Goal: Task Accomplishment & Management: Manage account settings

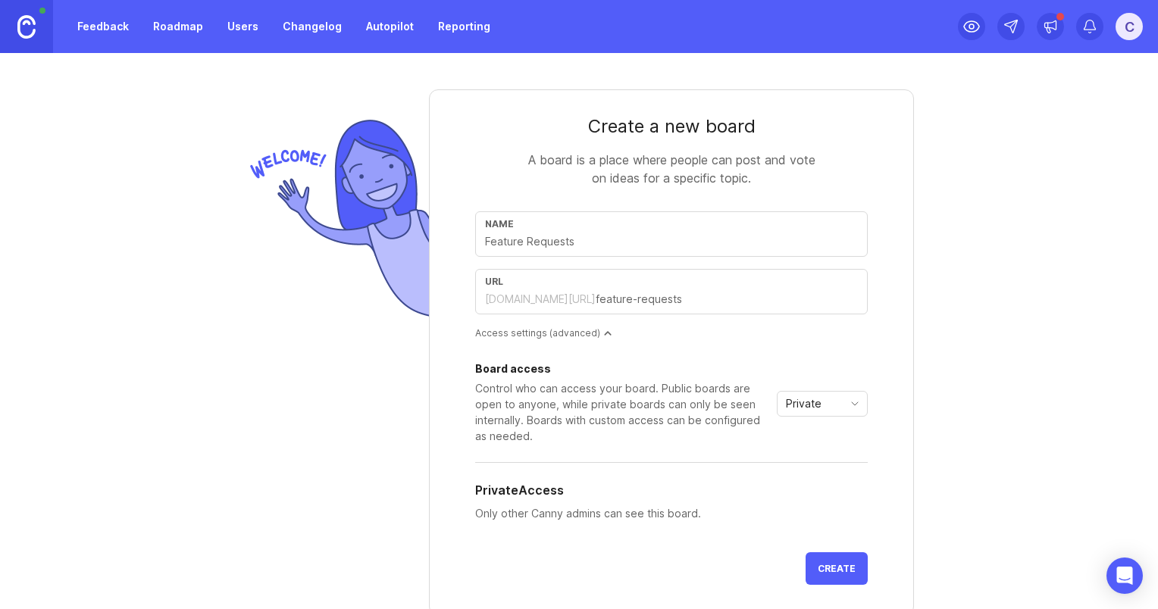
click at [106, 27] on link "Feedback" at bounding box center [103, 26] width 70 height 27
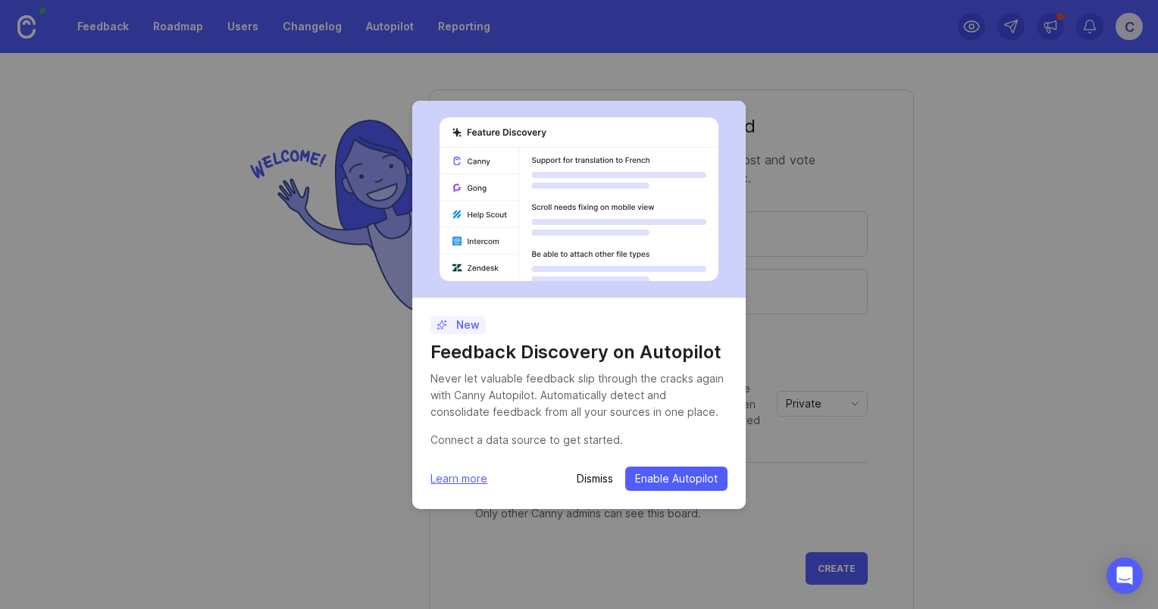
click at [599, 481] on p "Dismiss" at bounding box center [595, 478] width 36 height 15
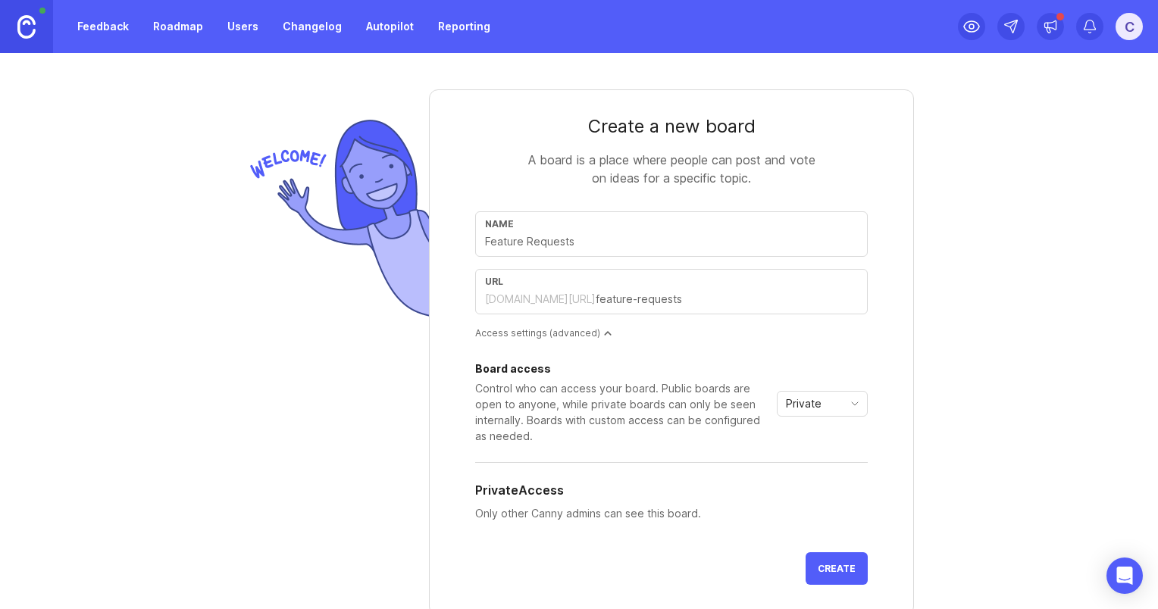
click at [592, 479] on div "Board access Control who can access your board. Public boards are open to anyon…" at bounding box center [671, 452] width 392 height 177
click at [668, 483] on div "Private Access" at bounding box center [671, 490] width 392 height 18
click at [689, 477] on div "Board access Control who can access your board. Public boards are open to anyon…" at bounding box center [671, 452] width 392 height 177
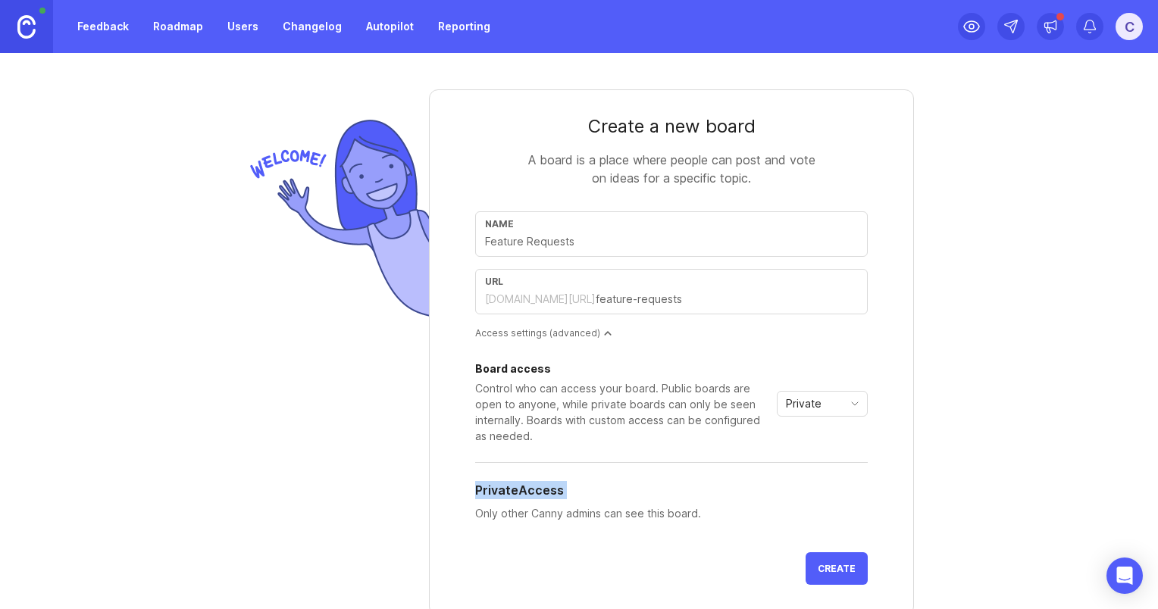
drag, startPoint x: 689, startPoint y: 477, endPoint x: 647, endPoint y: 477, distance: 42.4
click at [647, 477] on div "Board access Control who can access your board. Public boards are open to anyon…" at bounding box center [671, 452] width 392 height 177
click at [108, 28] on link "Feedback" at bounding box center [103, 26] width 70 height 27
click at [240, 25] on link "Users" at bounding box center [242, 26] width 49 height 27
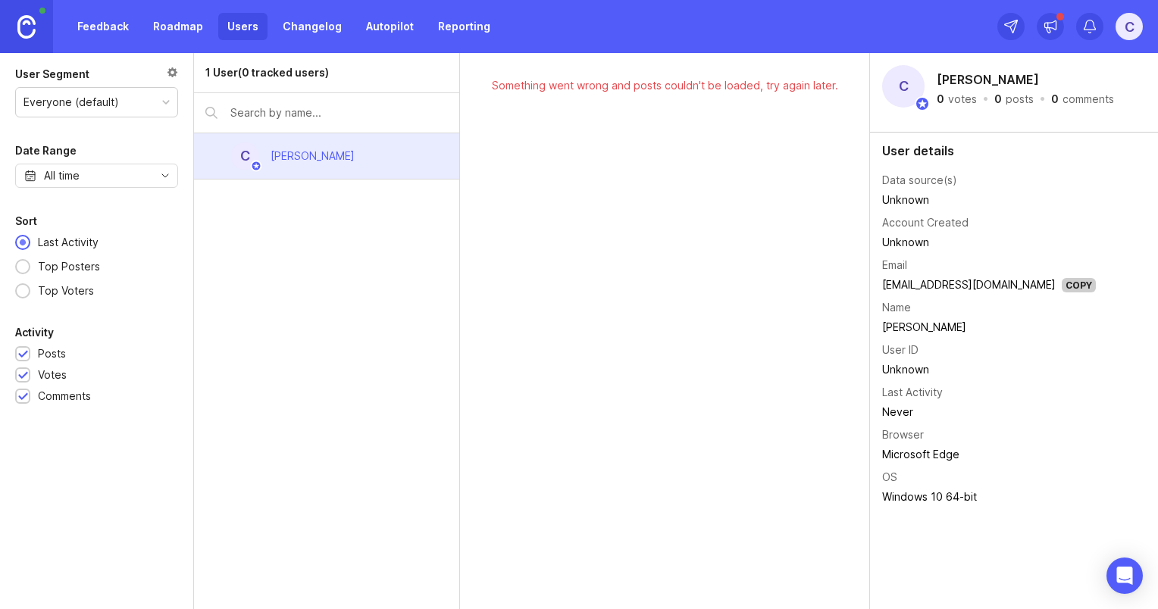
click at [299, 21] on link "Changelog" at bounding box center [312, 26] width 77 height 27
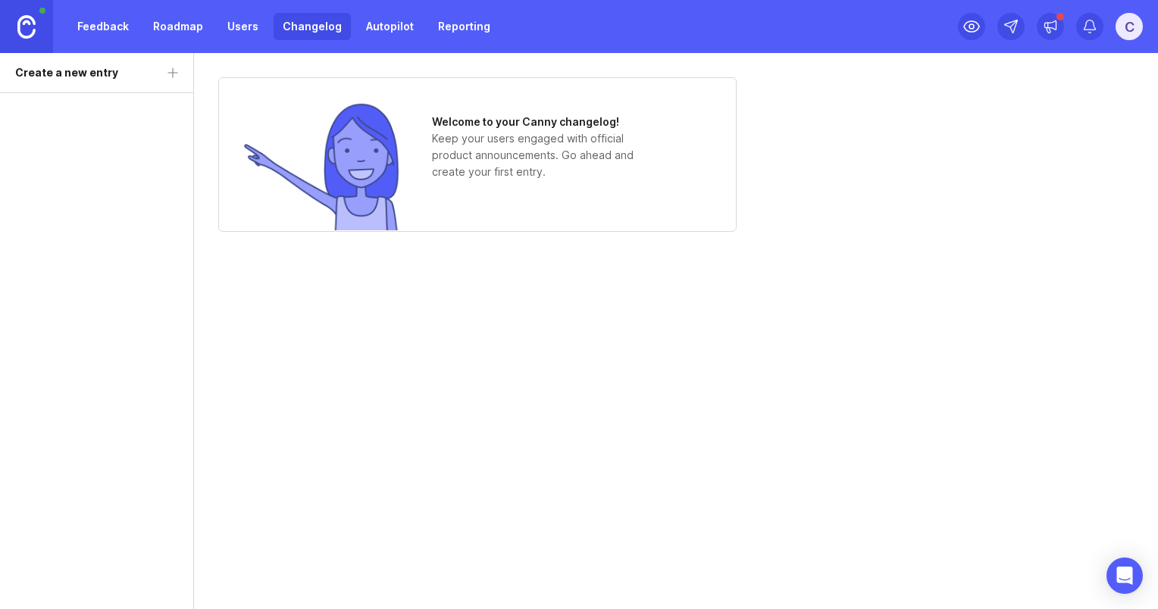
click at [290, 29] on link "Changelog" at bounding box center [312, 26] width 77 height 27
click at [743, 436] on div "Welcome to your Canny changelog! Keep your users engaged with official product …" at bounding box center [676, 331] width 964 height 556
click at [88, 33] on link "Feedback" at bounding box center [103, 26] width 70 height 27
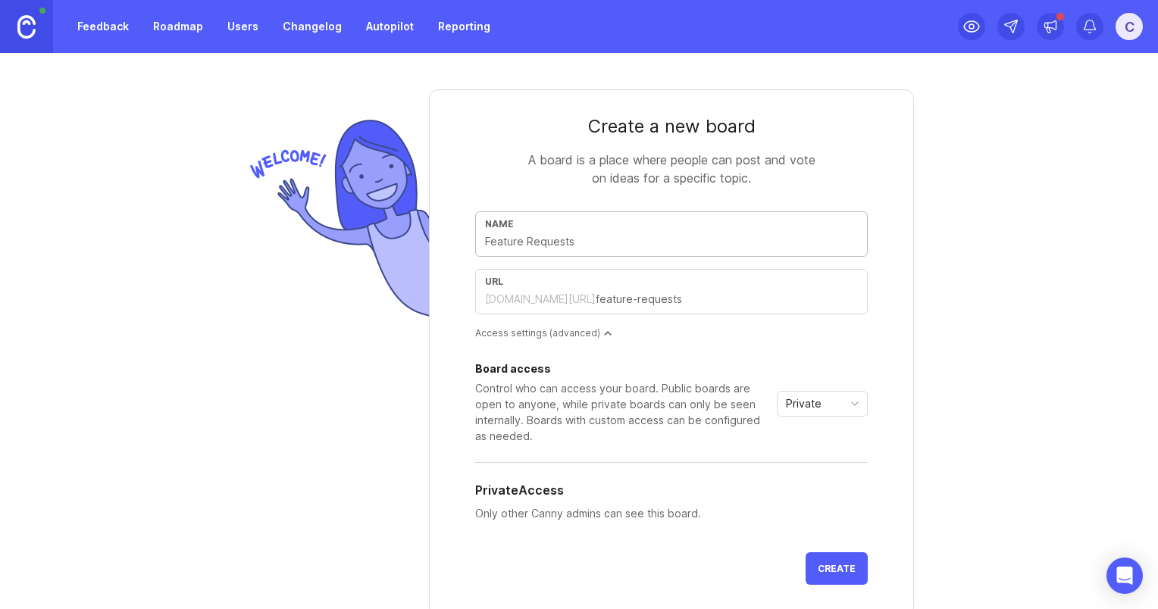
click at [514, 247] on input "text" at bounding box center [671, 241] width 373 height 17
type input "Q"
type input "q"
type input "Qu"
type input "qu"
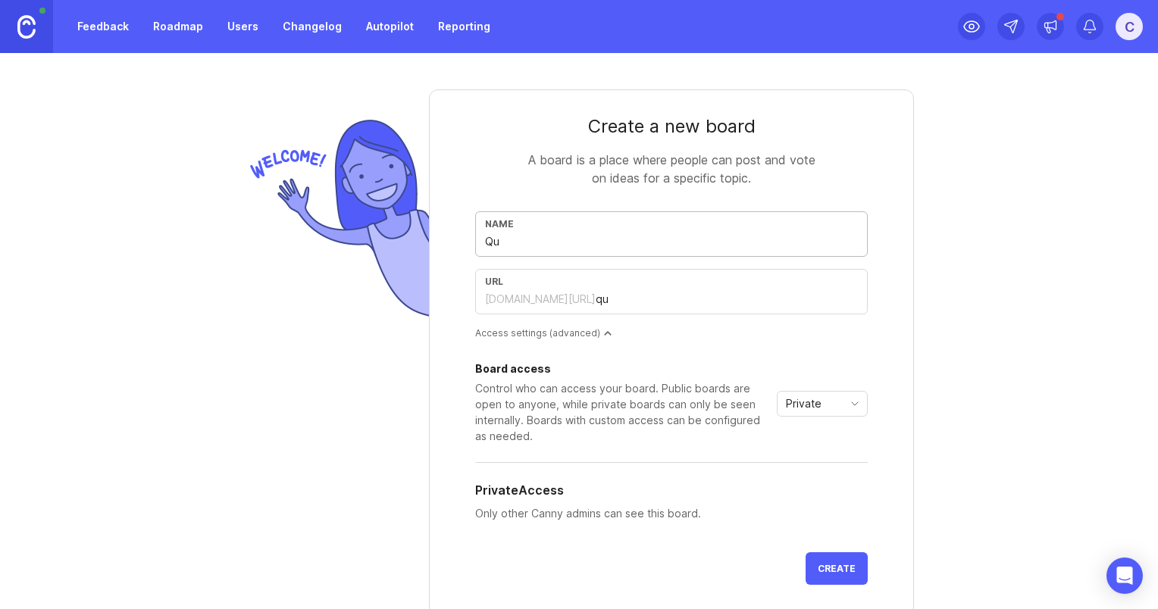
type input "Qua"
type input "qua"
type input "Qual"
type input "qual"
type input "Qualy"
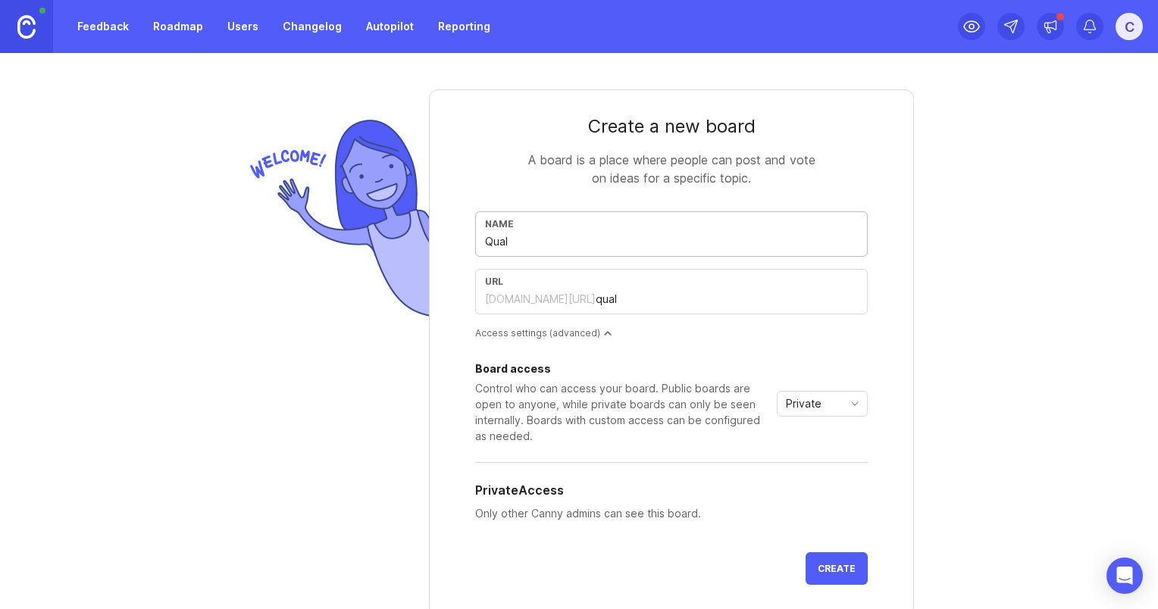
type input "qualy"
type input "Qualys"
type input "qualys"
type input "Qualys - V"
type input "qualys-v"
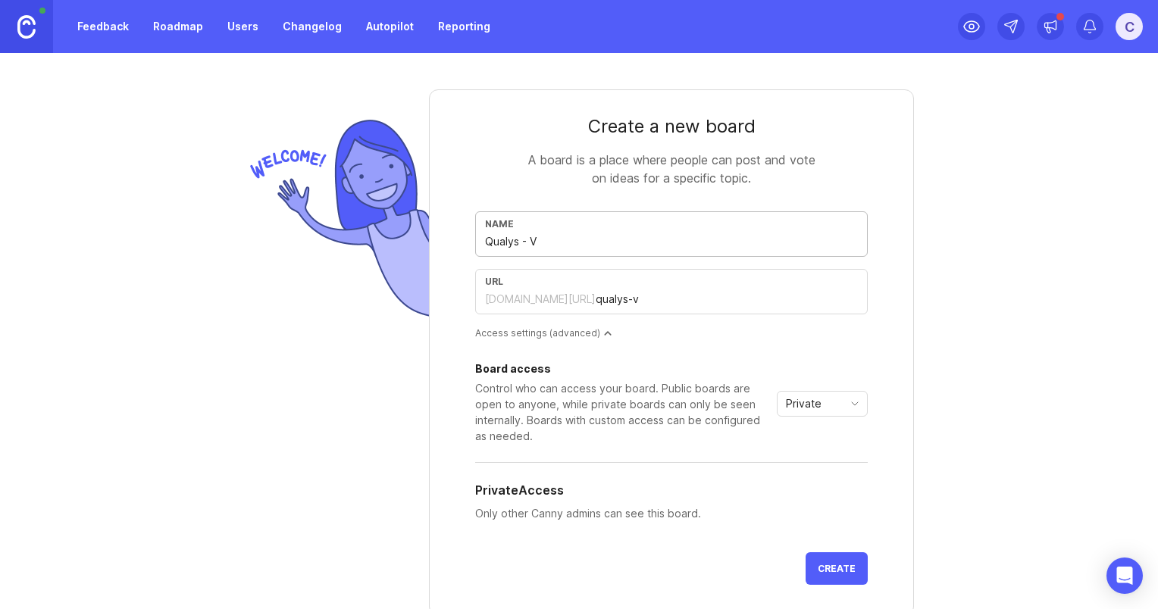
type input "Qualys - VM"
type input "qualys-vm"
type input "Qualys - VMD"
type input "qualys-vmd"
type input "Qualys - VMDR"
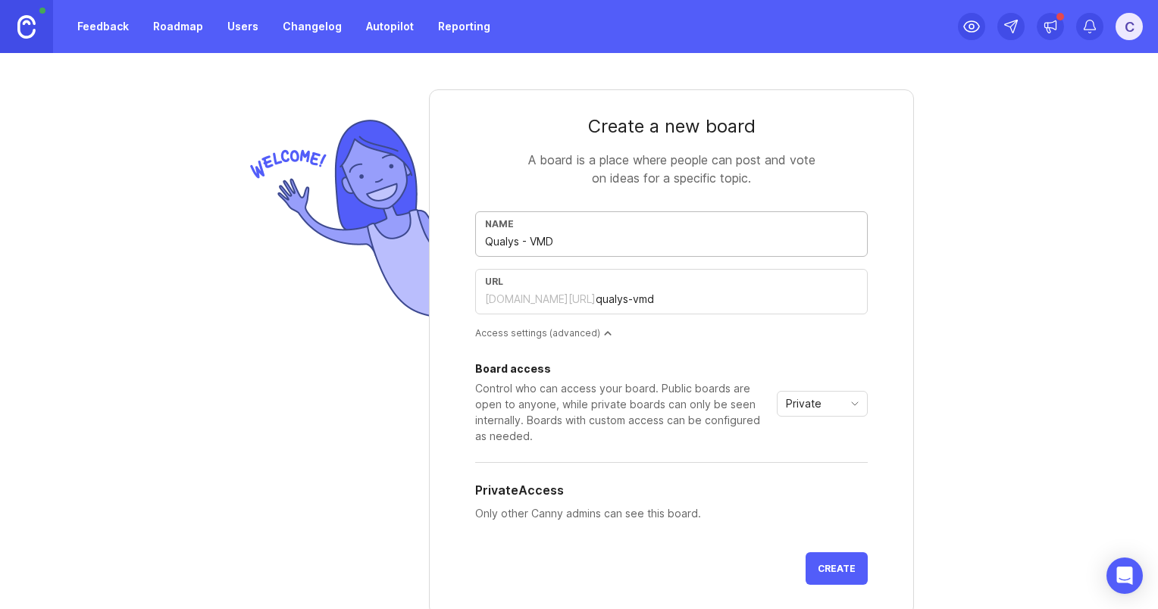
type input "qualys-vmdr"
type input "Qualys - VMD"
type input "qualys-vmd"
type input "Qualys - VM"
type input "qualys-vm"
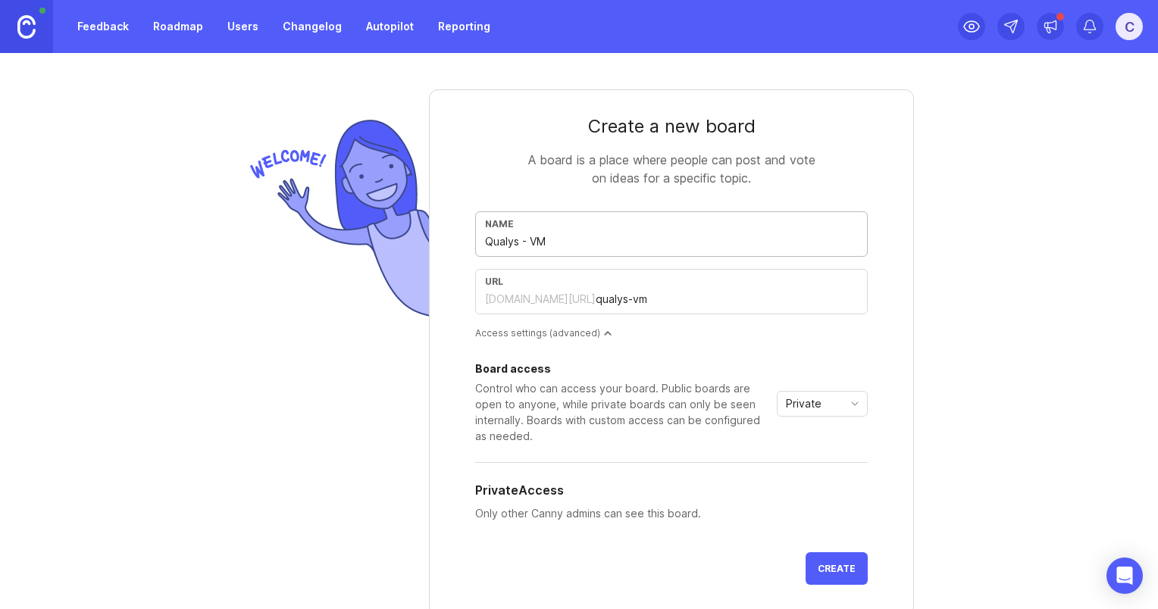
type input "Qualys - V"
type input "qualys-v"
type input "Qualys -"
type input "qualys"
type input "Qualys"
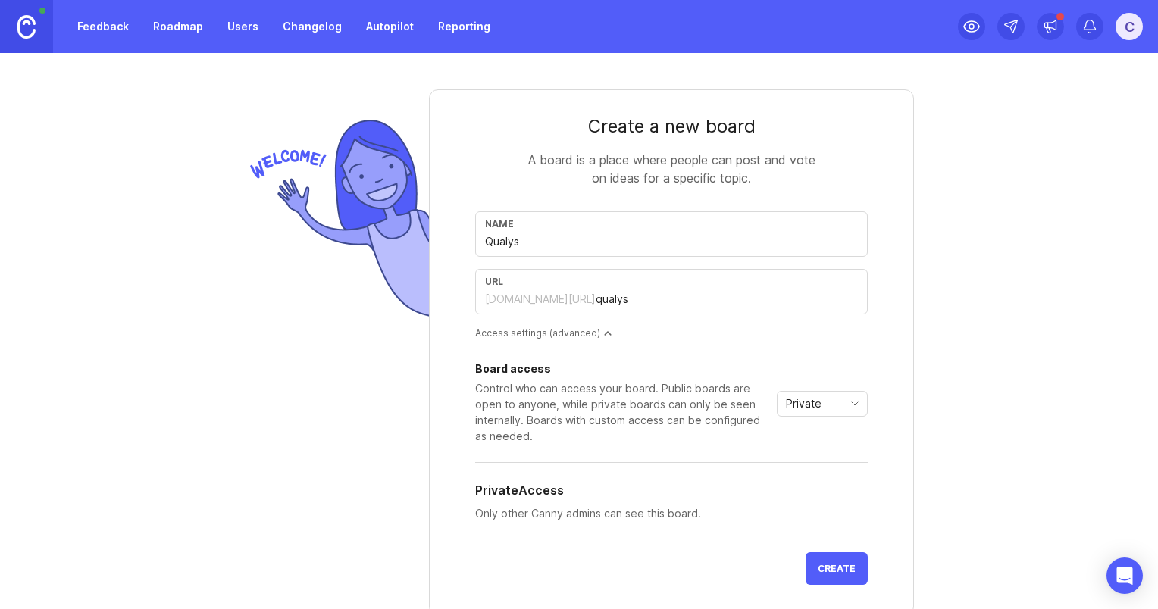
click at [818, 567] on span "Create" at bounding box center [837, 568] width 38 height 11
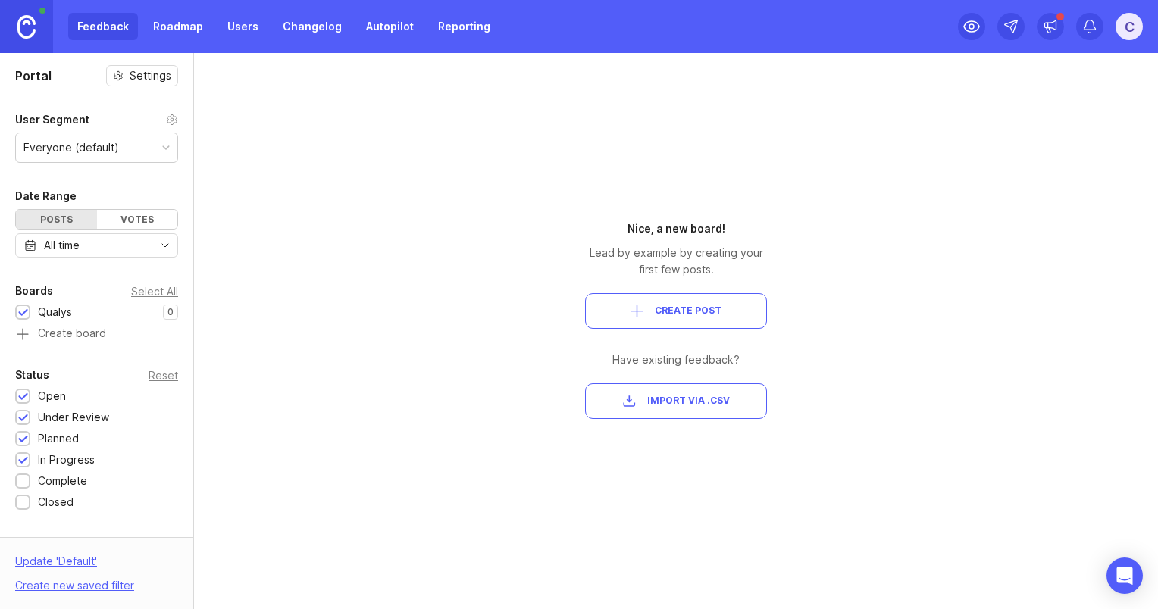
click at [162, 146] on div at bounding box center [166, 148] width 8 height 8
click at [682, 309] on span "Create Post" at bounding box center [688, 311] width 67 height 13
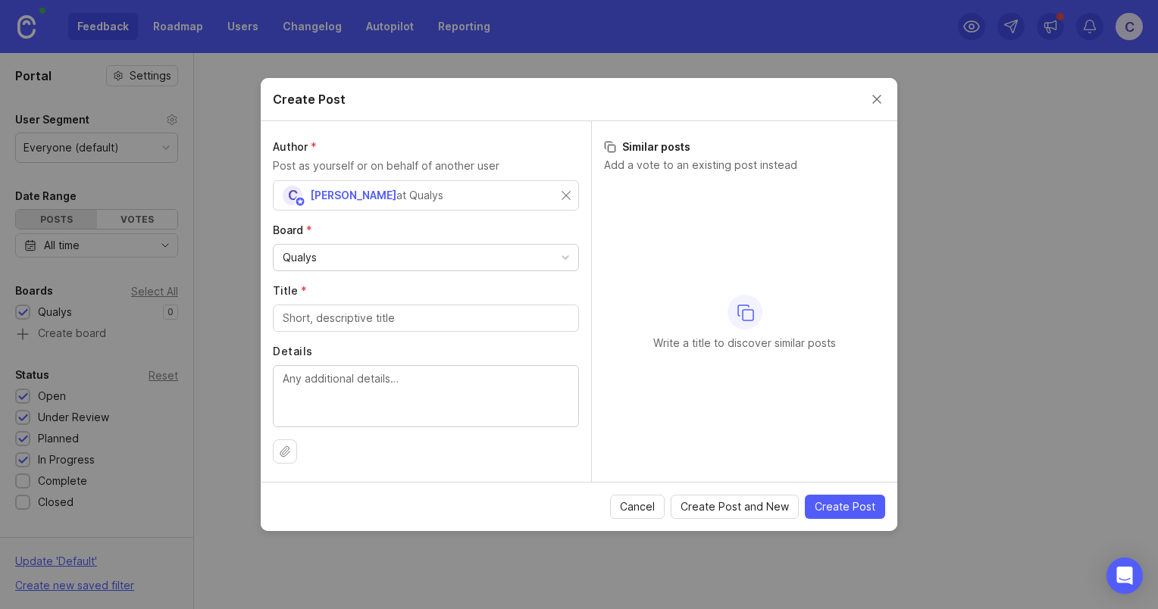
click at [367, 328] on div at bounding box center [426, 318] width 306 height 27
click at [329, 315] on input "New" at bounding box center [426, 318] width 286 height 17
type input "N"
type input "Idea 1"
click at [316, 389] on textarea "Details" at bounding box center [426, 395] width 286 height 50
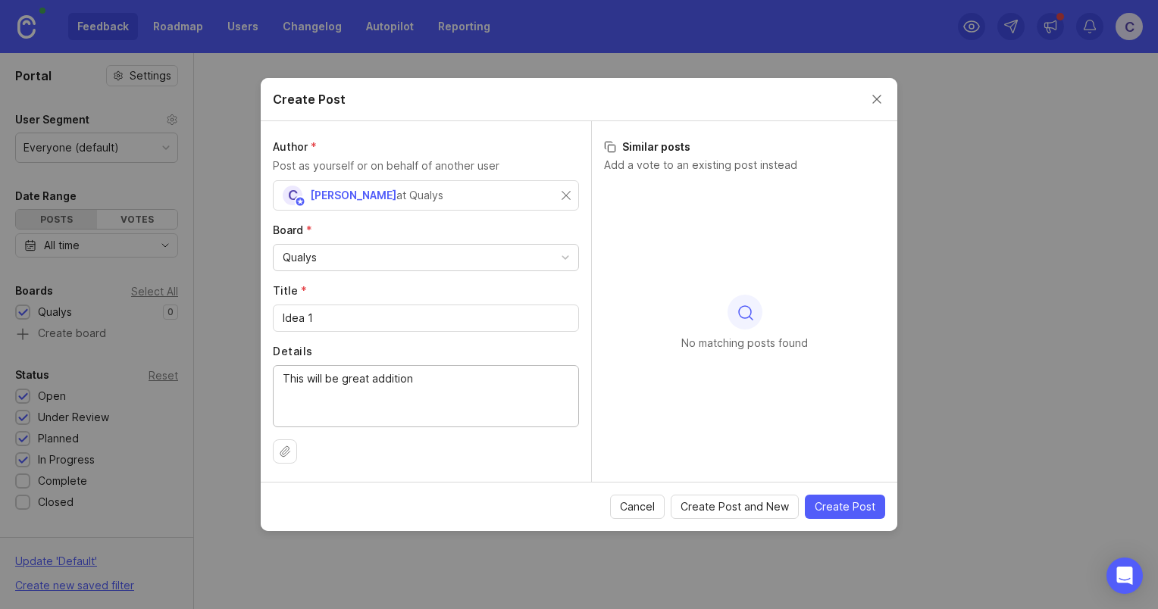
type textarea "This will be great addition"
click at [844, 505] on span "Create Post" at bounding box center [844, 506] width 61 height 15
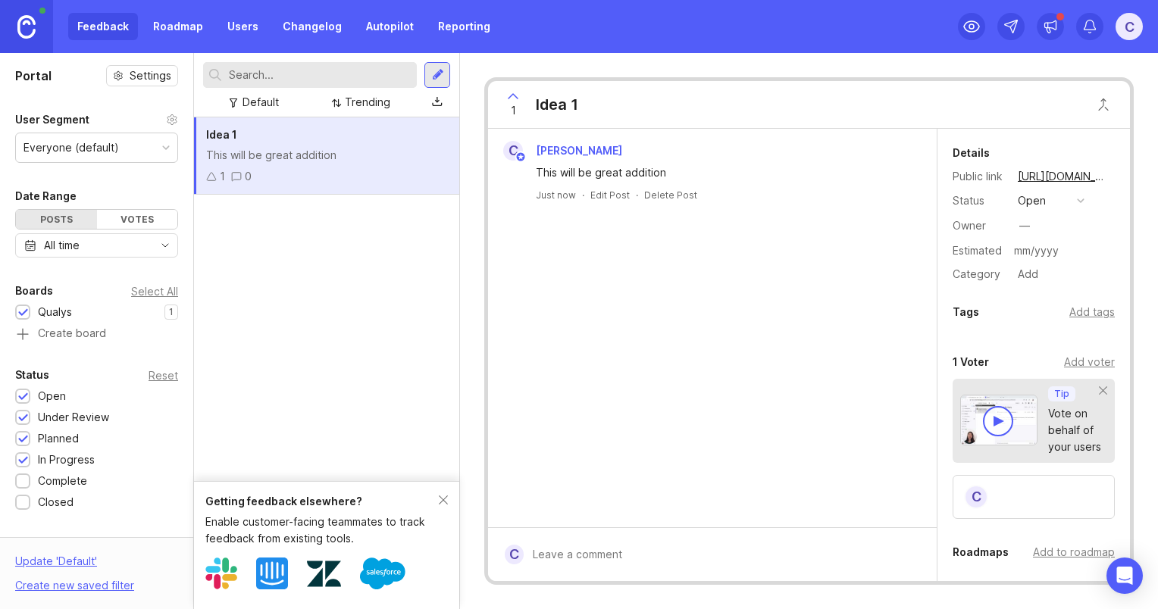
scroll to position [123, 0]
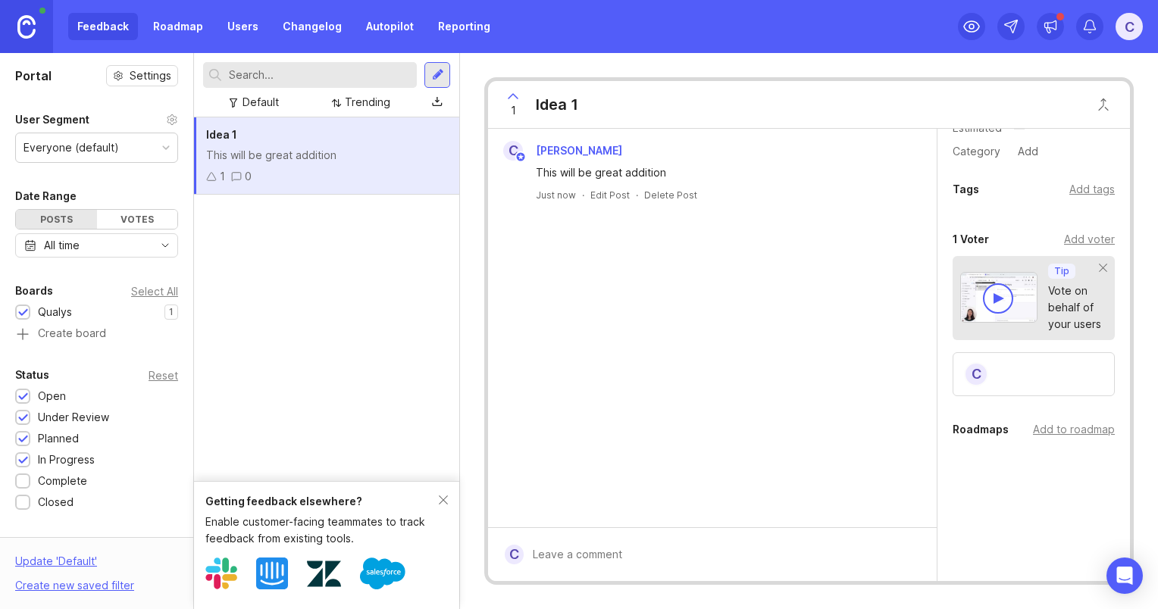
click at [1068, 428] on div "Add to roadmap" at bounding box center [1074, 429] width 82 height 17
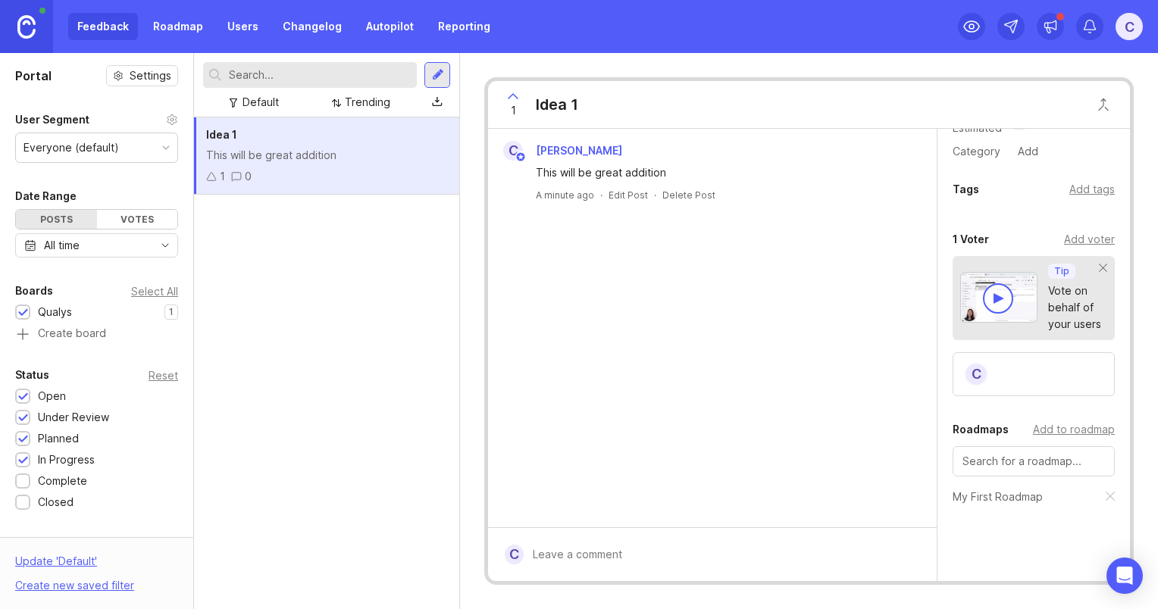
click at [153, 152] on div "Everyone (default)" at bounding box center [96, 147] width 161 height 29
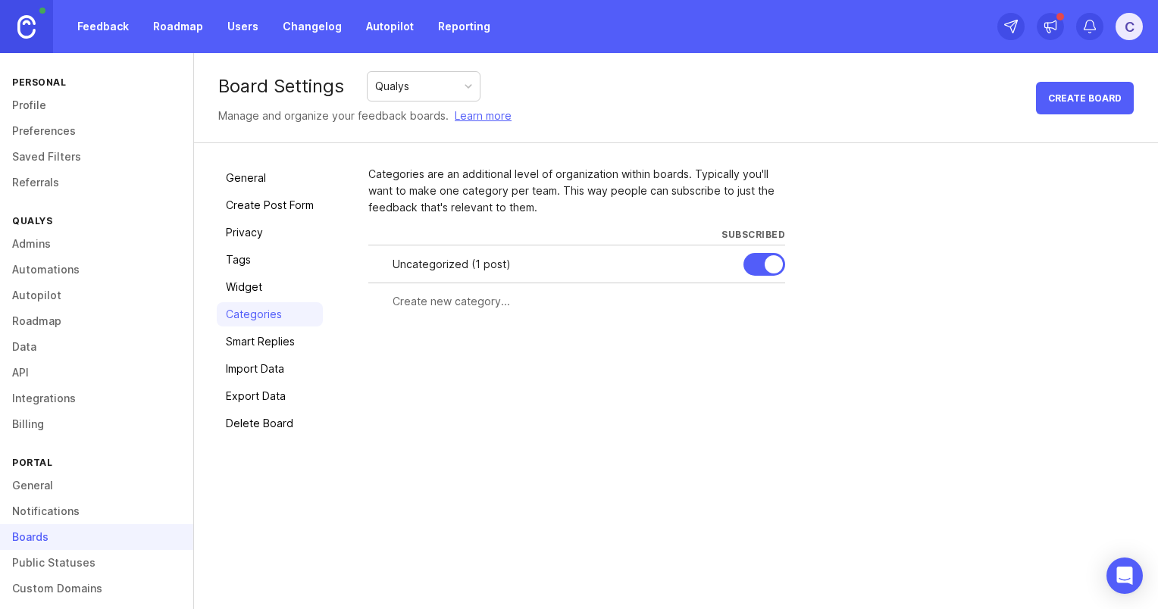
click at [455, 298] on input "text" at bounding box center [583, 301] width 383 height 17
type input "VMDR"
click at [767, 331] on span "Create" at bounding box center [755, 329] width 38 height 11
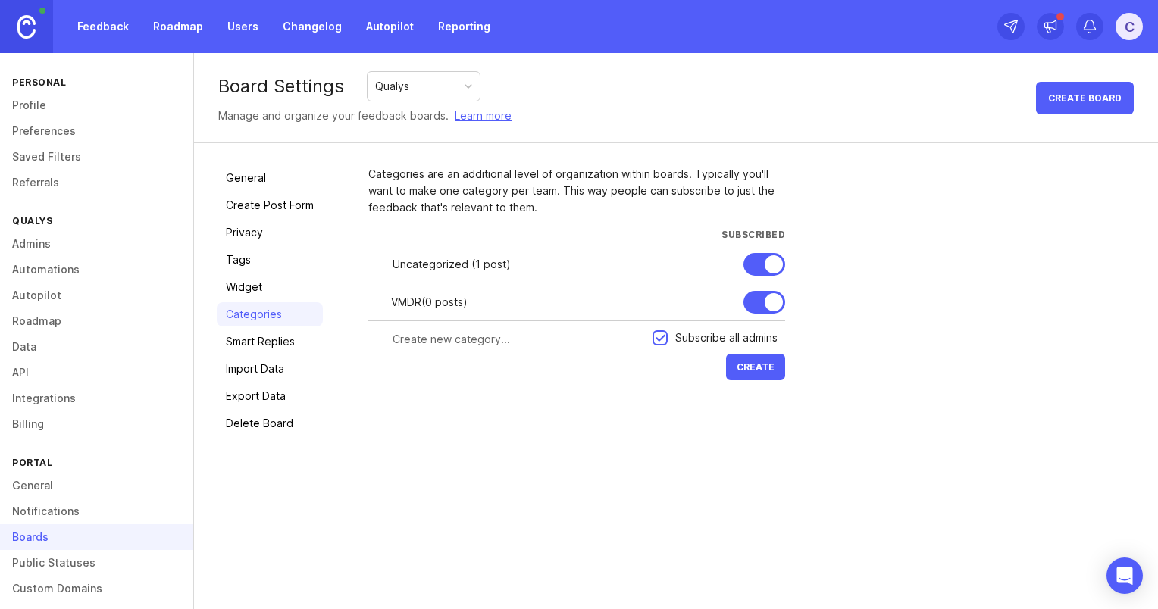
click at [770, 258] on div at bounding box center [773, 264] width 18 height 18
click at [752, 260] on div at bounding box center [755, 264] width 18 height 18
click at [749, 369] on span "Create" at bounding box center [755, 366] width 38 height 11
click at [632, 457] on div "General Create Post Form Privacy Tags Widget Categories Smart Replies Import Da…" at bounding box center [676, 300] width 964 height 315
click at [107, 17] on link "Feedback" at bounding box center [103, 26] width 70 height 27
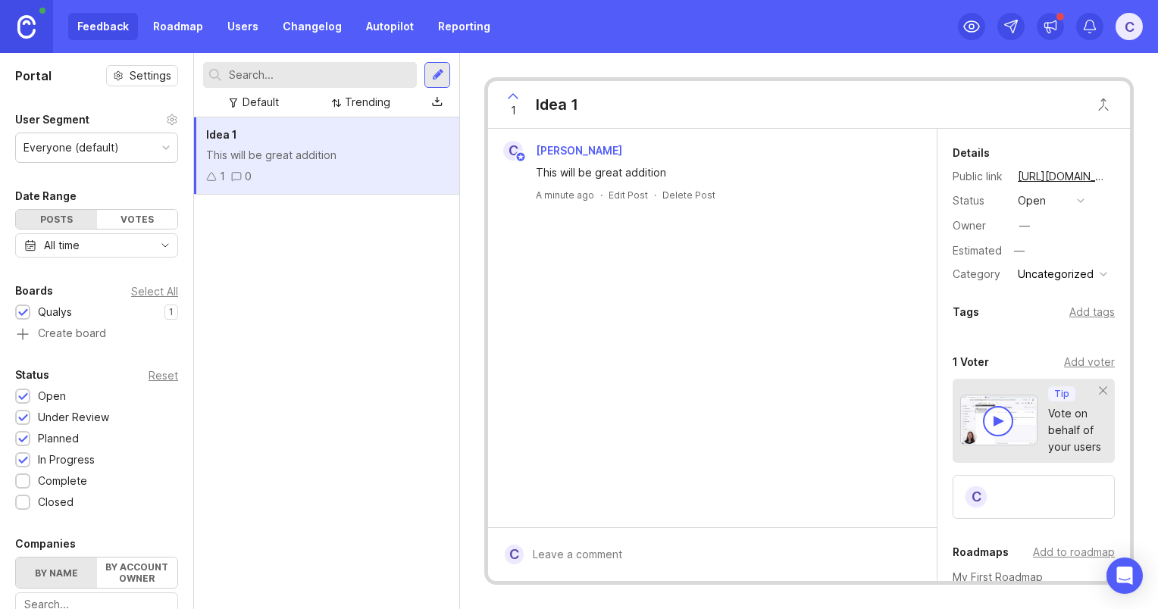
click at [1068, 273] on div "Uncategorized" at bounding box center [1056, 274] width 76 height 17
click at [1051, 302] on li "VMDR" at bounding box center [1058, 300] width 90 height 28
click at [174, 24] on link "Roadmap" at bounding box center [178, 26] width 68 height 27
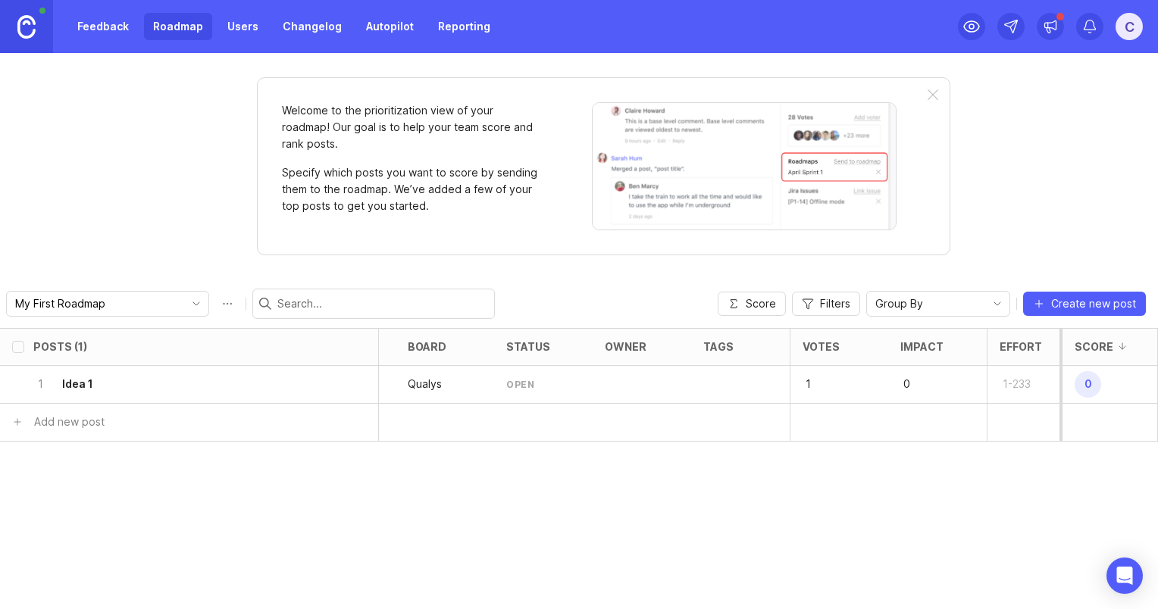
scroll to position [0, 206]
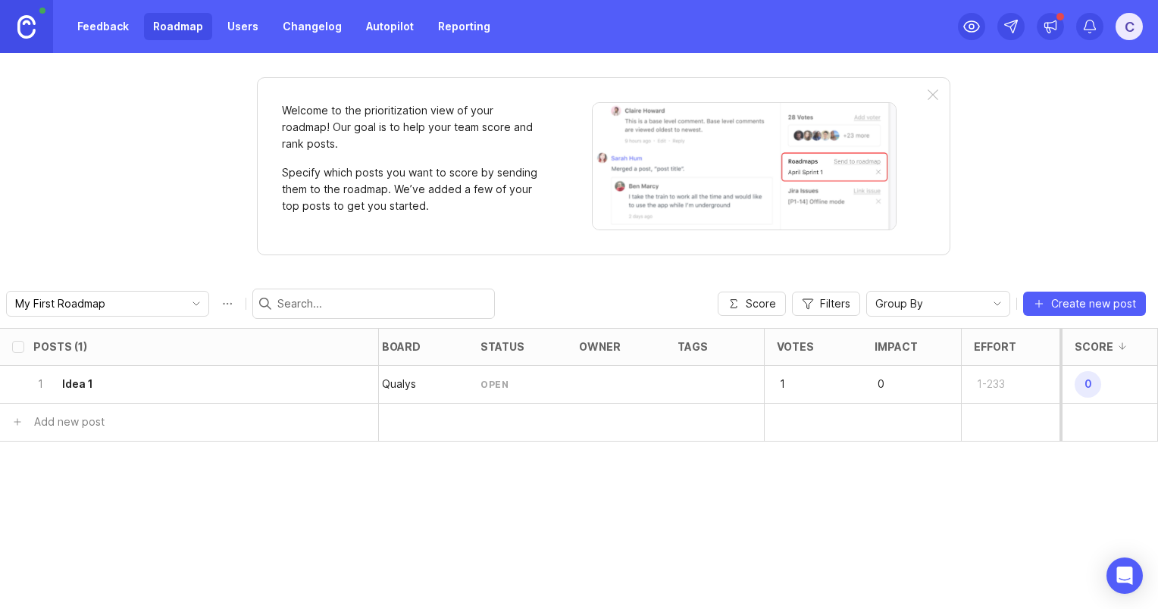
click at [837, 378] on div "1" at bounding box center [813, 385] width 98 height 38
click at [239, 30] on link "Users" at bounding box center [242, 26] width 49 height 27
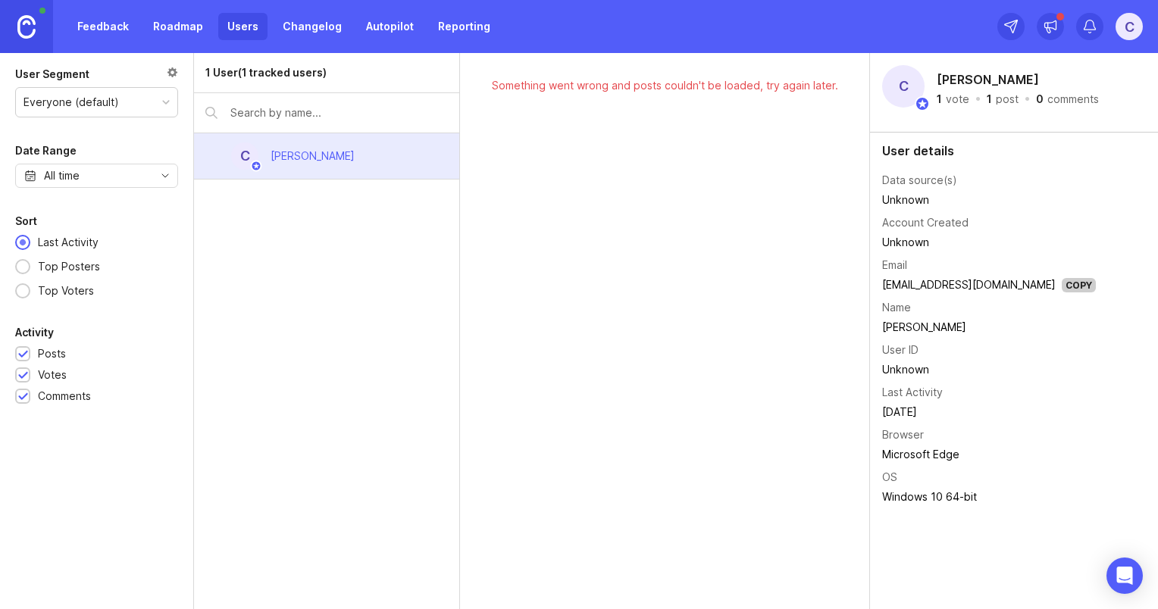
click at [106, 18] on link "Feedback" at bounding box center [103, 26] width 70 height 27
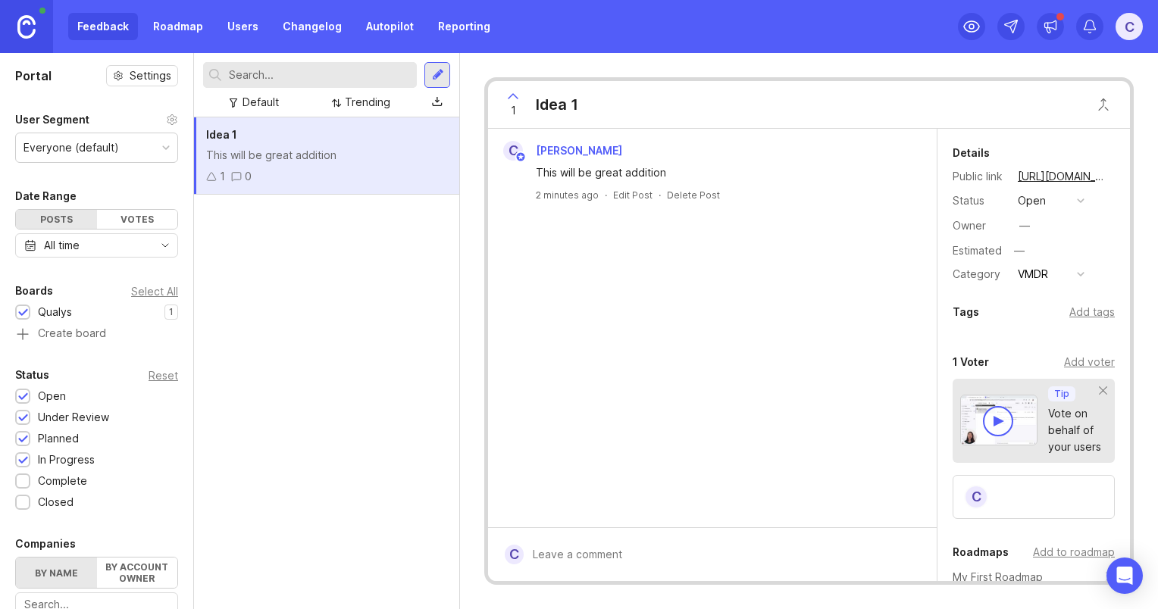
click at [457, 22] on link "Reporting" at bounding box center [464, 26] width 70 height 27
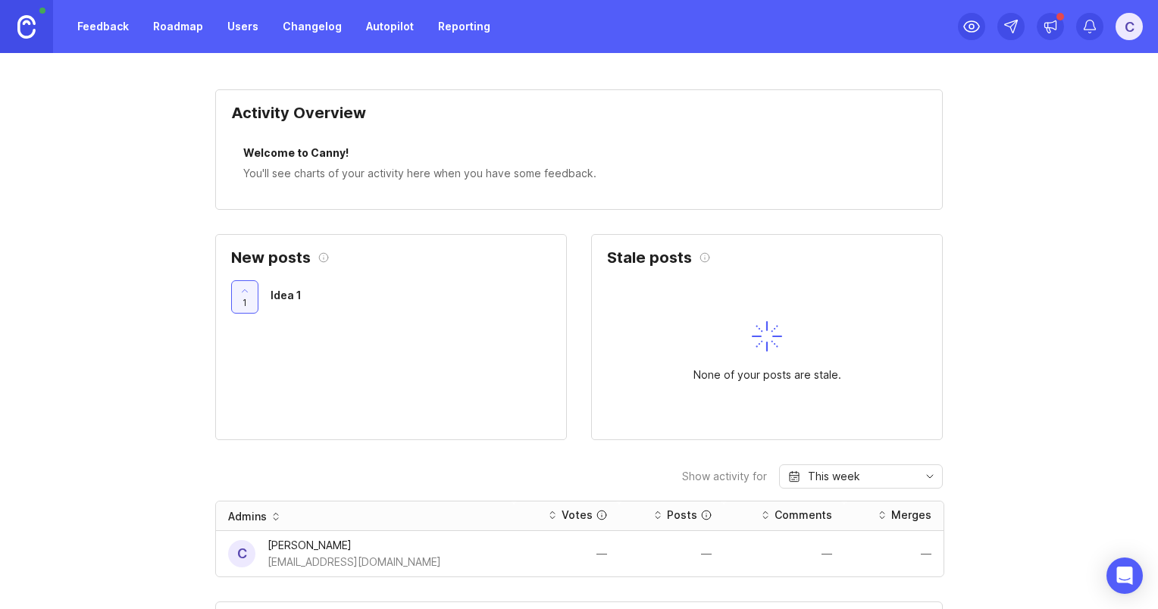
click at [170, 23] on link "Roadmap" at bounding box center [178, 26] width 68 height 27
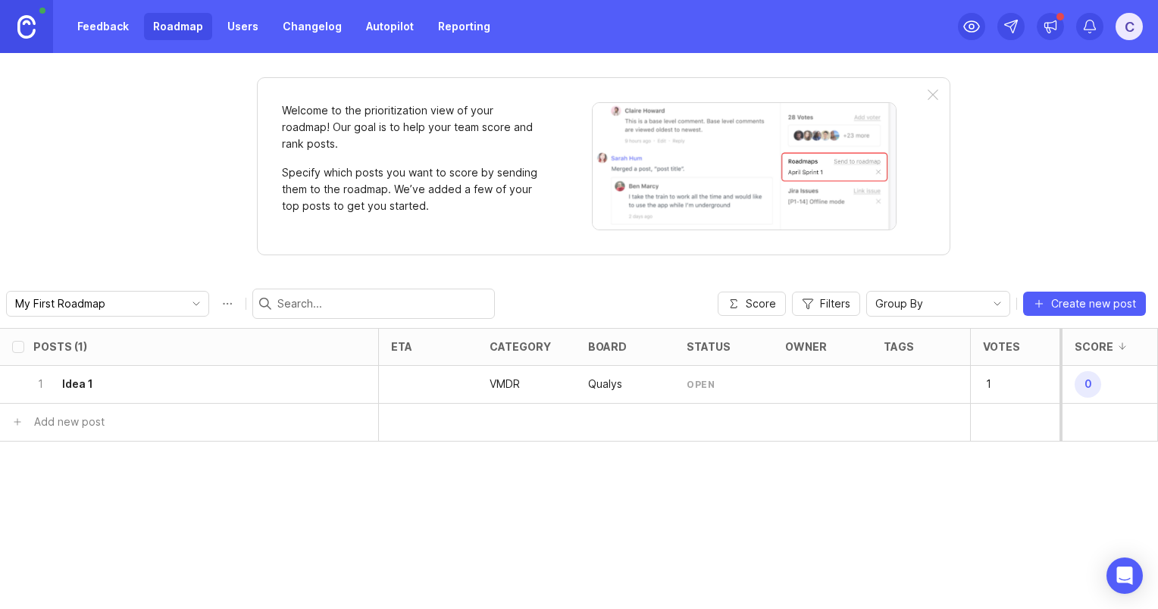
click at [110, 23] on link "Feedback" at bounding box center [103, 26] width 70 height 27
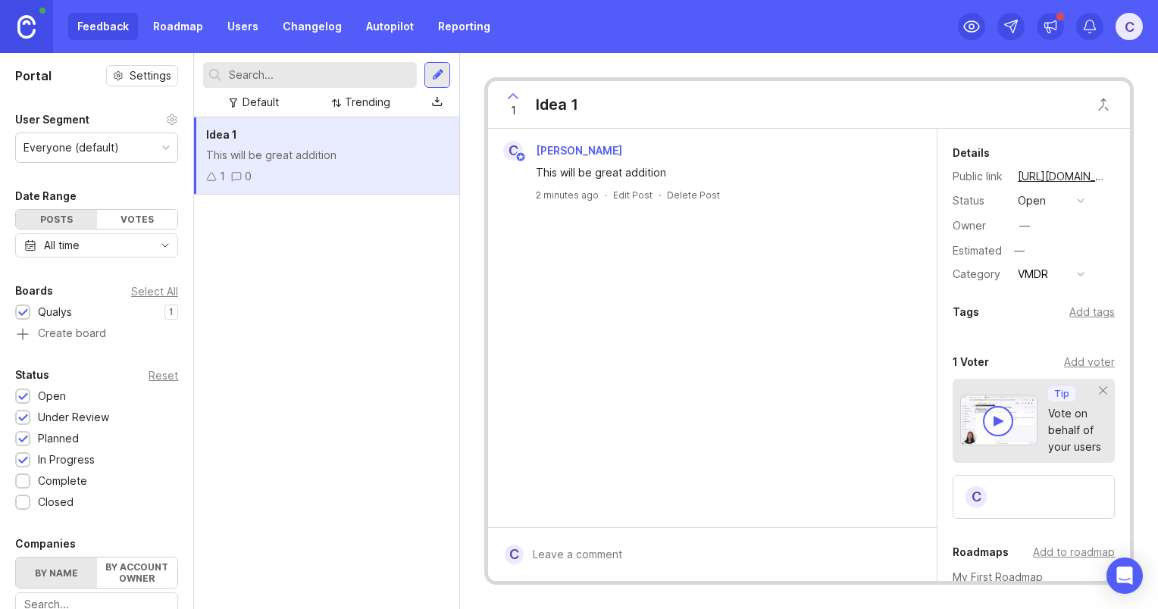
click at [286, 76] on input "text" at bounding box center [320, 75] width 182 height 17
click at [243, 76] on input "text" at bounding box center [320, 75] width 182 height 17
click at [270, 89] on div "Default Relevance" at bounding box center [326, 102] width 247 height 29
click at [274, 76] on input "Idea 2" at bounding box center [309, 75] width 160 height 17
type input "I"
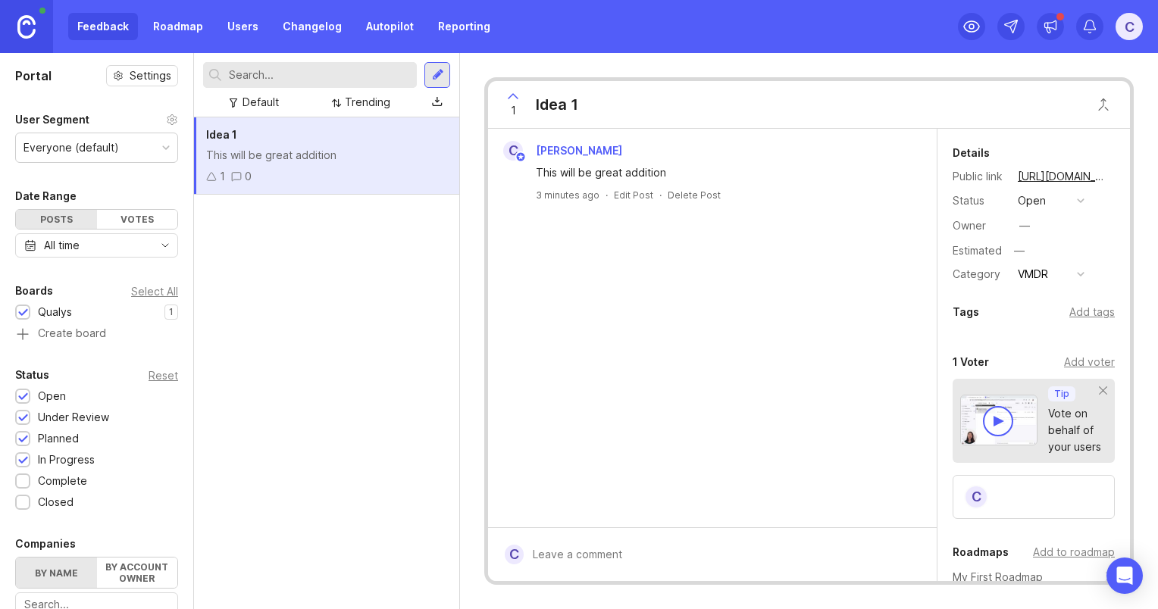
click at [326, 336] on div "Idea 1 This will be great addition 1 0" at bounding box center [326, 363] width 265 height 492
click at [1048, 24] on icon at bounding box center [1048, 25] width 0 height 5
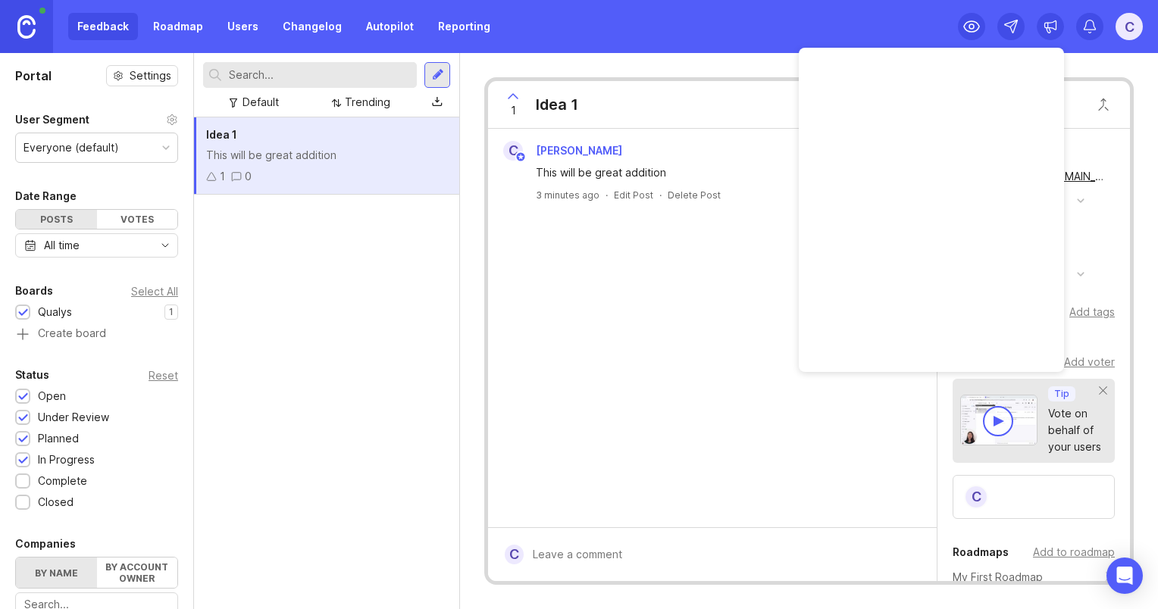
click at [874, 30] on div "Feedback Roadmap Users Changelog Autopilot Reporting C" at bounding box center [579, 26] width 1158 height 53
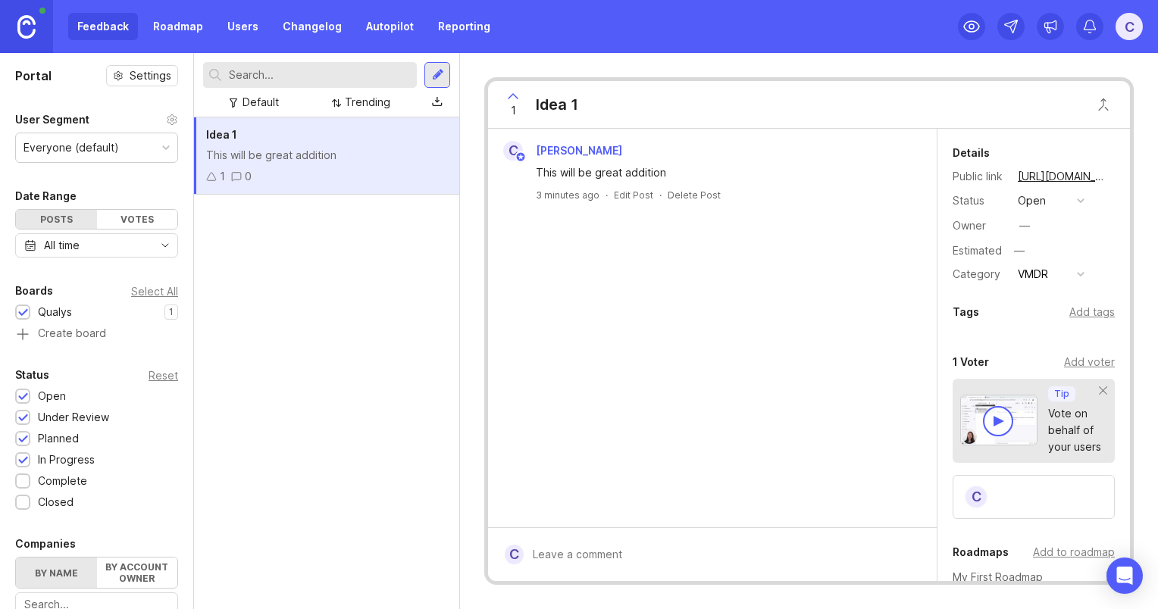
click at [327, 408] on div "Idea 1 This will be great addition 1 0" at bounding box center [326, 363] width 265 height 492
click at [27, 82] on h1 "Portal" at bounding box center [33, 76] width 36 height 18
click at [162, 145] on div at bounding box center [166, 148] width 8 height 8
click at [58, 224] on div "Posts" at bounding box center [56, 219] width 81 height 19
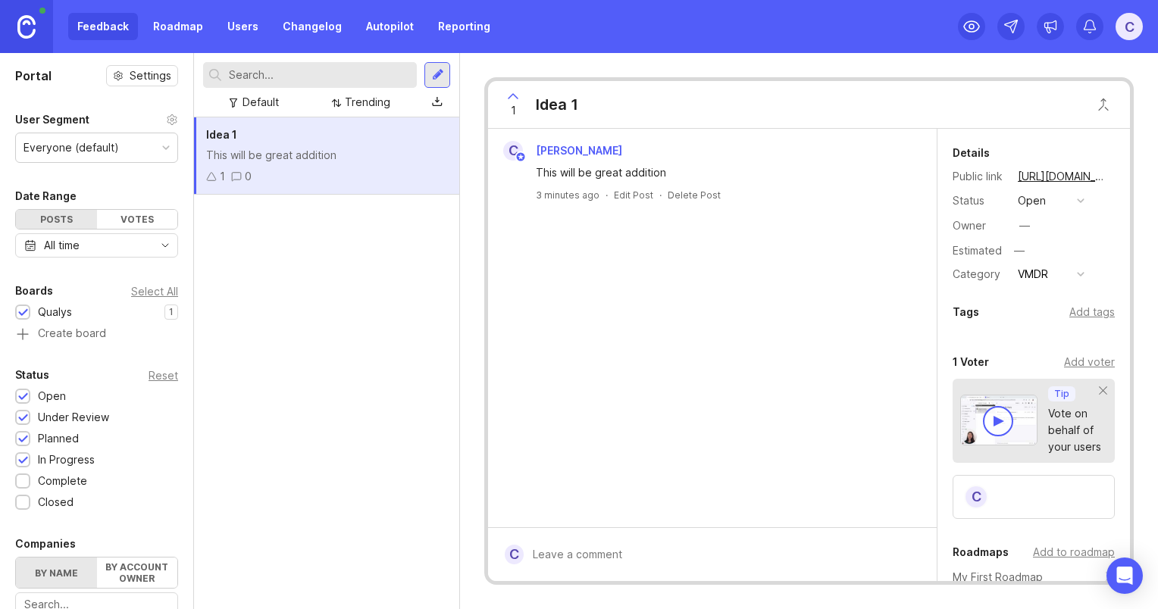
click at [104, 245] on div "All time" at bounding box center [96, 245] width 163 height 24
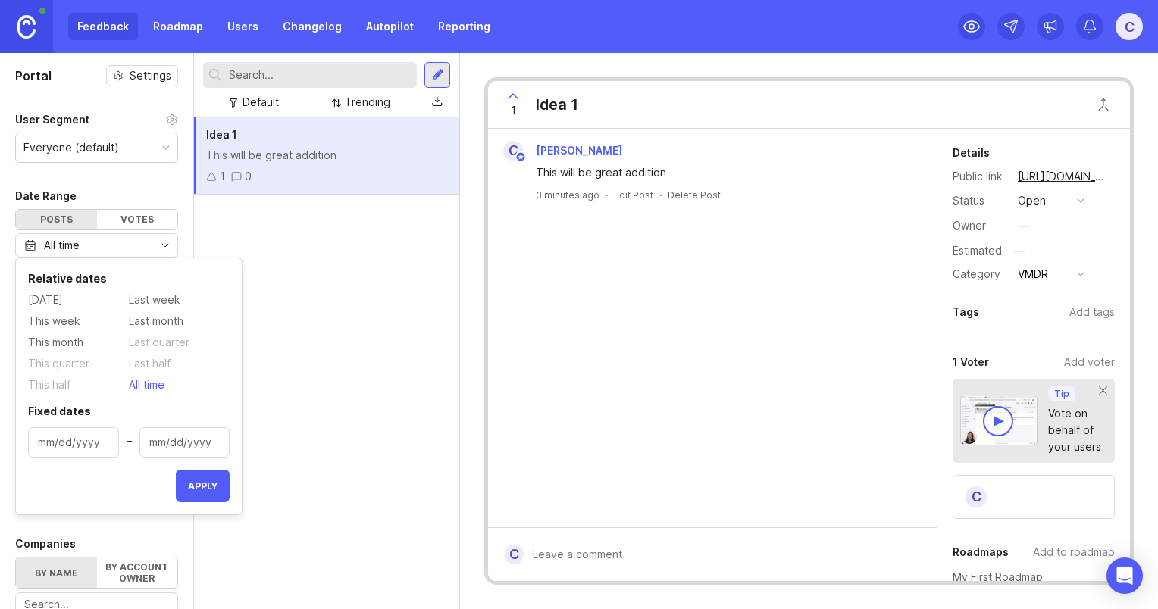
click at [104, 245] on div "All time" at bounding box center [96, 245] width 163 height 24
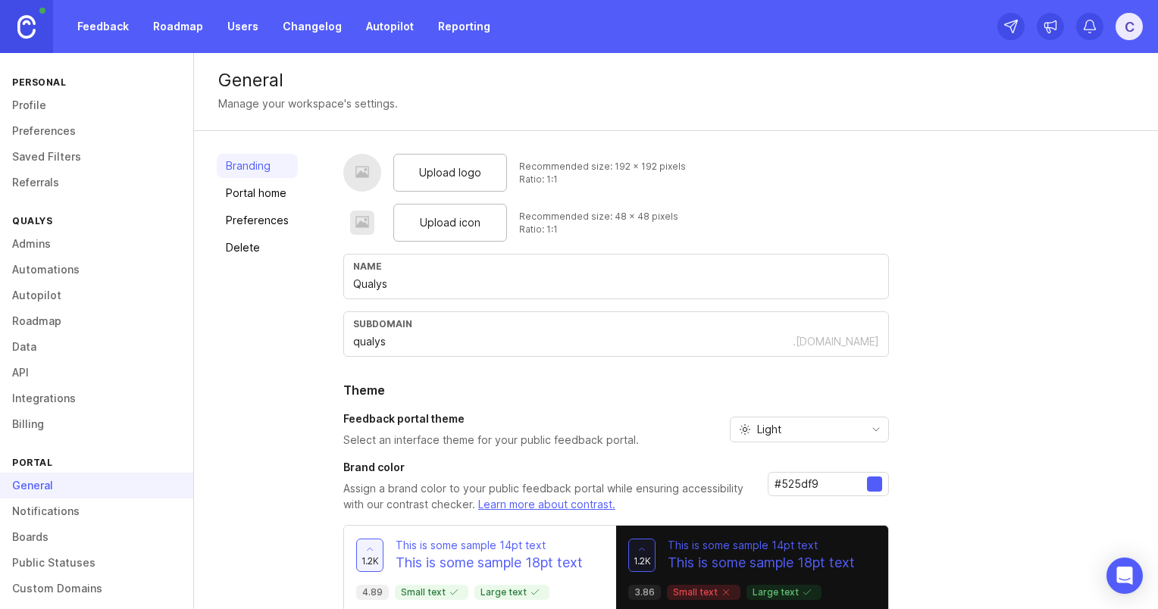
click at [42, 546] on link "Boards" at bounding box center [96, 537] width 193 height 26
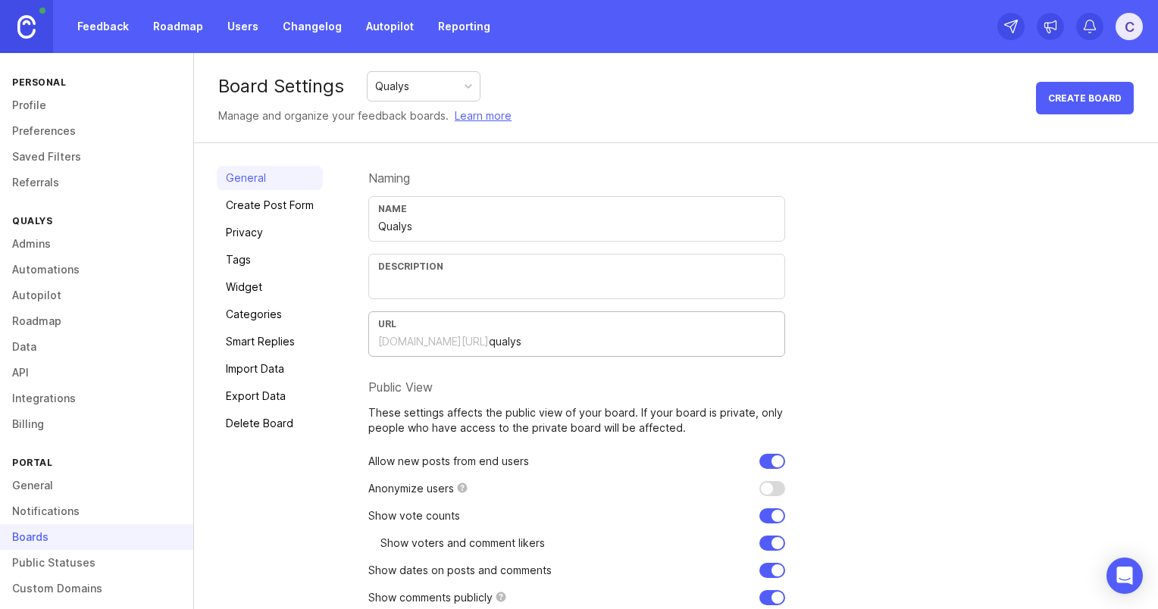
drag, startPoint x: 496, startPoint y: 336, endPoint x: 362, endPoint y: 337, distance: 134.1
click at [362, 337] on div "General Create Post Form Privacy Tags Widget Categories Smart Replies Import Da…" at bounding box center [676, 408] width 964 height 530
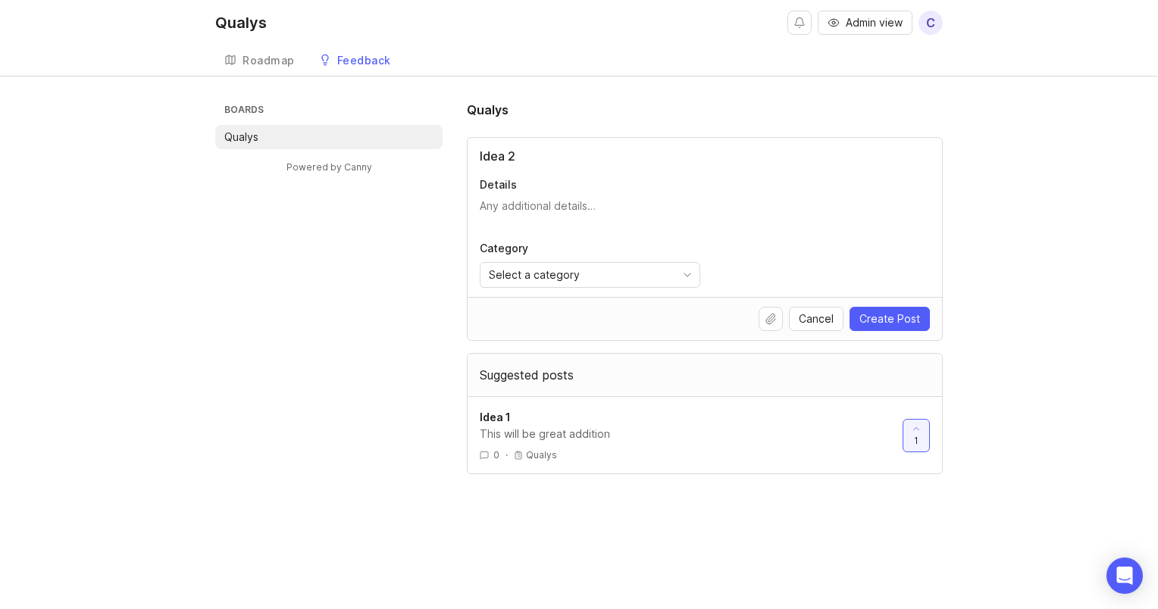
type input "Idea 2"
click at [327, 458] on div "Boards Qualys Powered by Canny Qualys Idea 2 Details Category Select a category…" at bounding box center [578, 288] width 727 height 374
click at [571, 205] on textarea "Details" at bounding box center [705, 214] width 450 height 30
type textarea "This idea is also good."
click at [524, 270] on span "Select a category" at bounding box center [534, 275] width 91 height 17
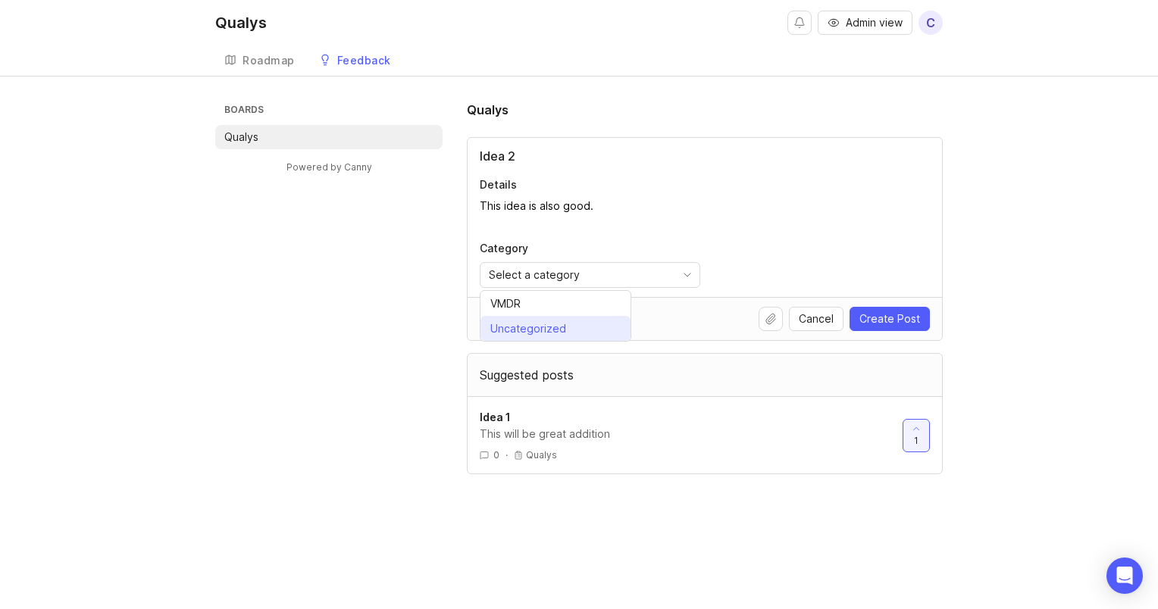
click at [529, 321] on div "Uncategorized" at bounding box center [528, 328] width 76 height 17
click at [887, 319] on span "Create Post" at bounding box center [889, 318] width 61 height 15
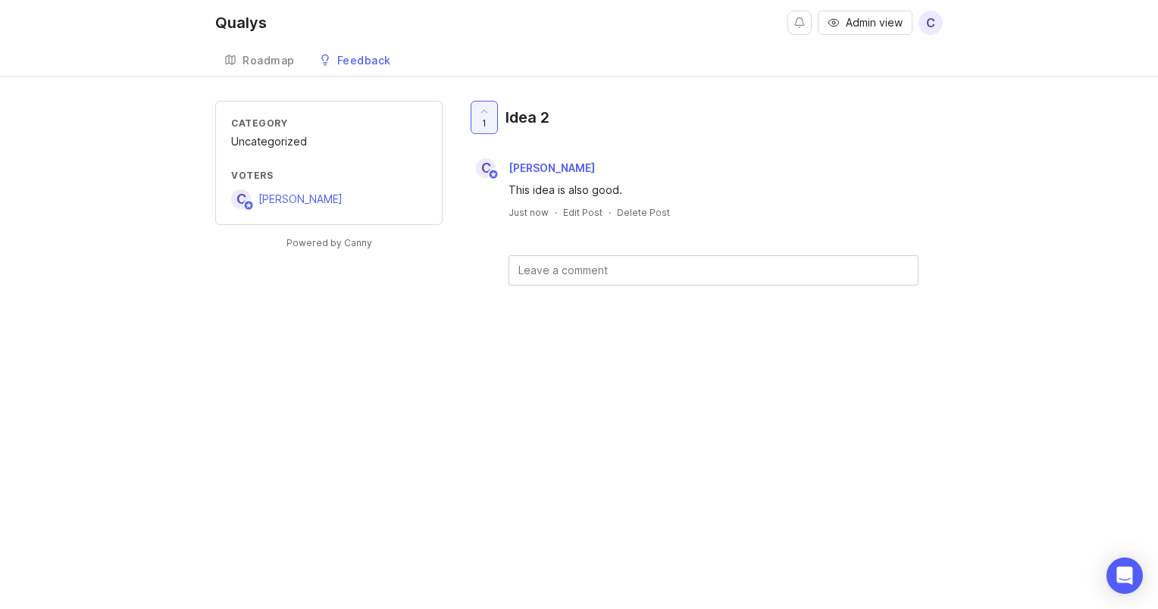
click at [274, 66] on div "Roadmap" at bounding box center [268, 60] width 52 height 11
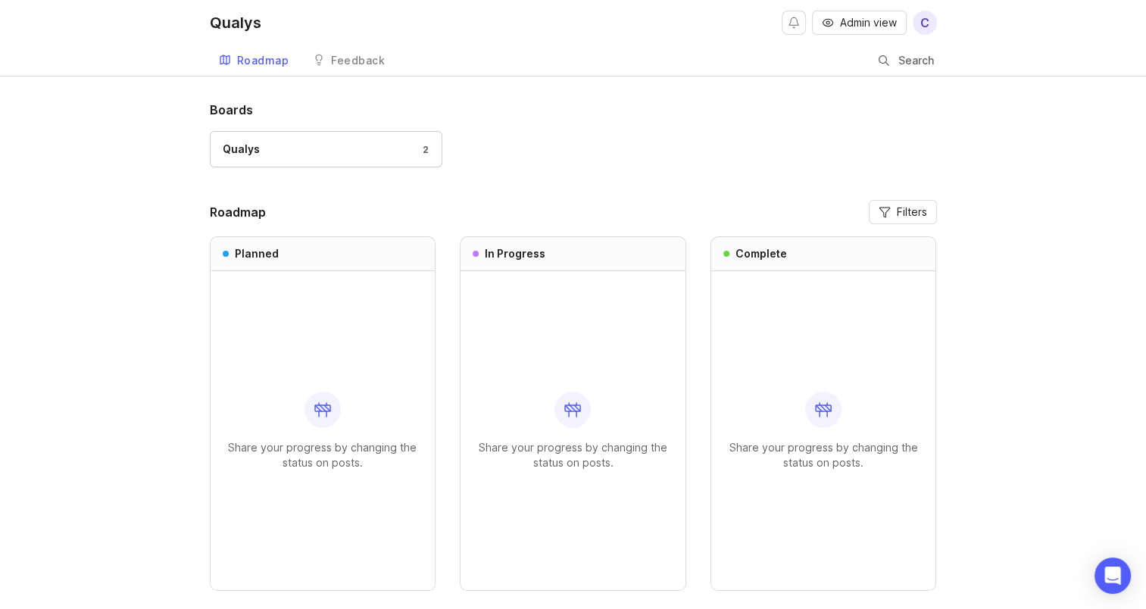
click at [867, 23] on span "Admin view" at bounding box center [868, 22] width 57 height 15
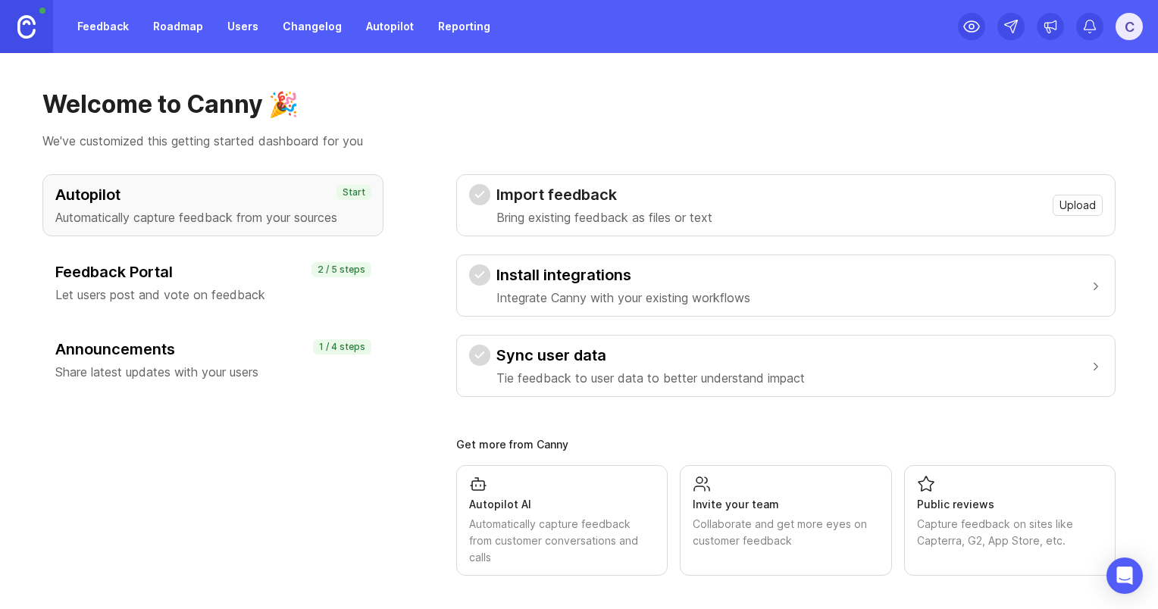
click at [94, 32] on link "Feedback" at bounding box center [103, 26] width 70 height 27
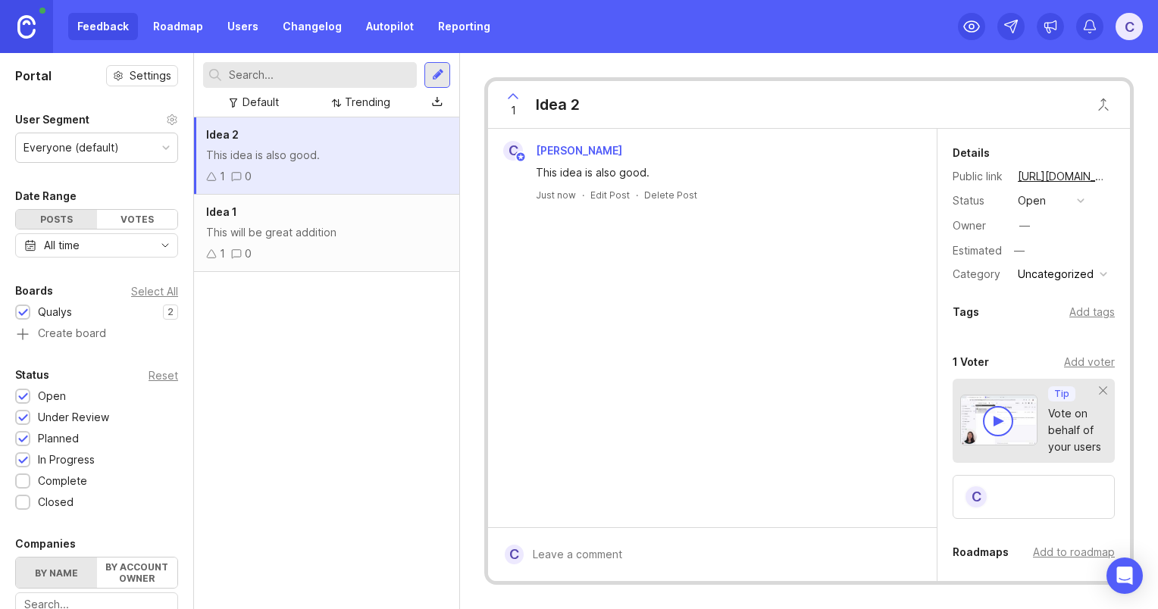
click at [175, 23] on link "Roadmap" at bounding box center [178, 26] width 68 height 27
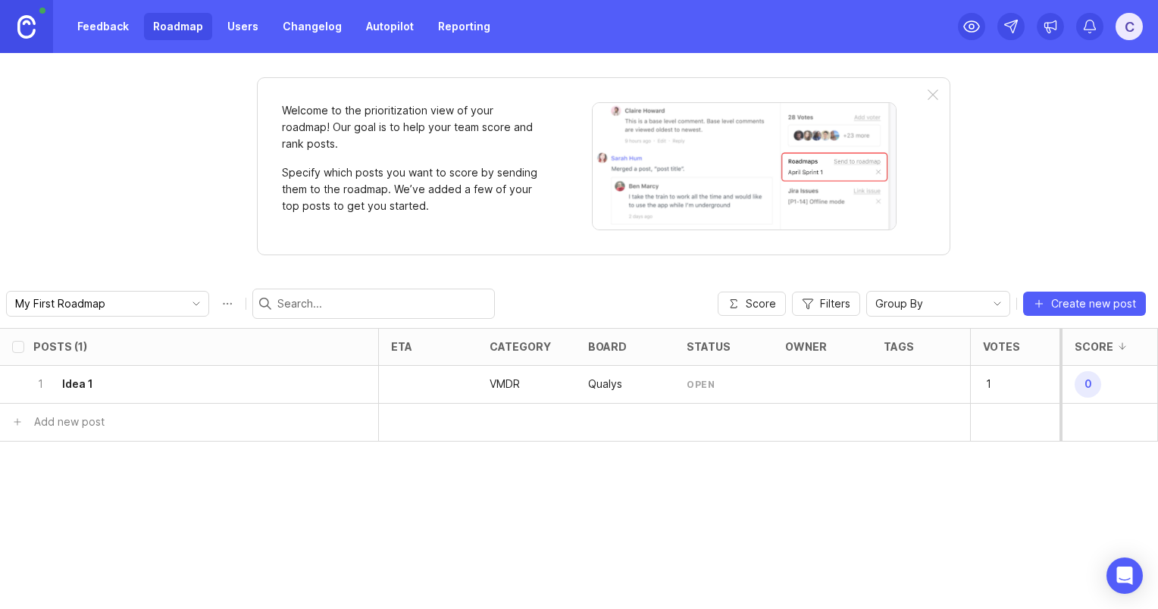
click at [106, 27] on link "Feedback" at bounding box center [103, 26] width 70 height 27
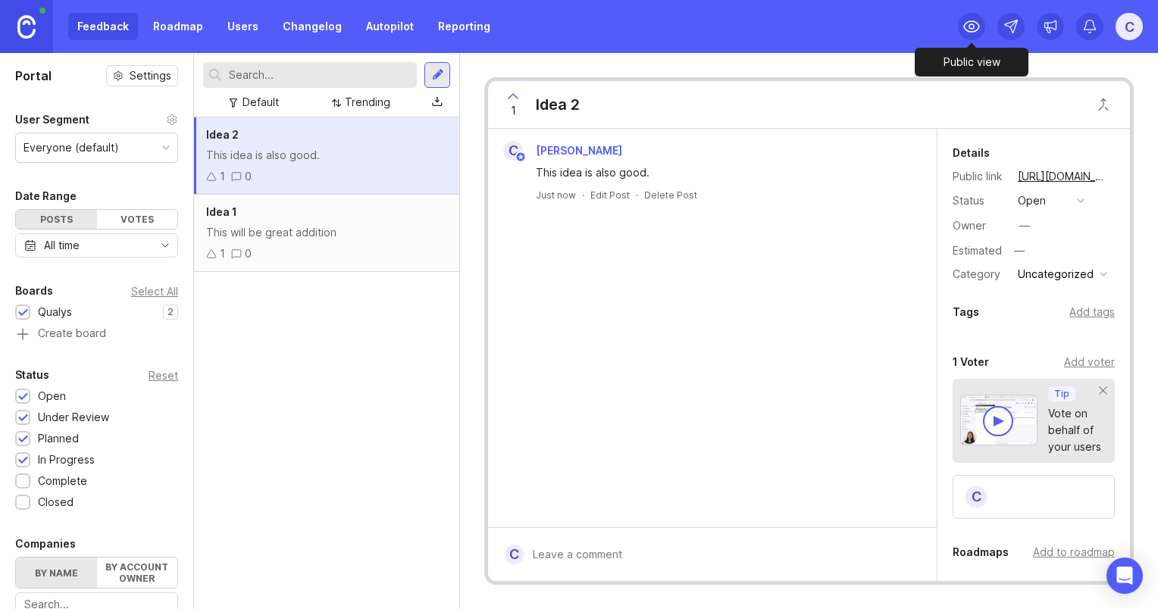
click at [973, 26] on icon at bounding box center [971, 26] width 18 height 18
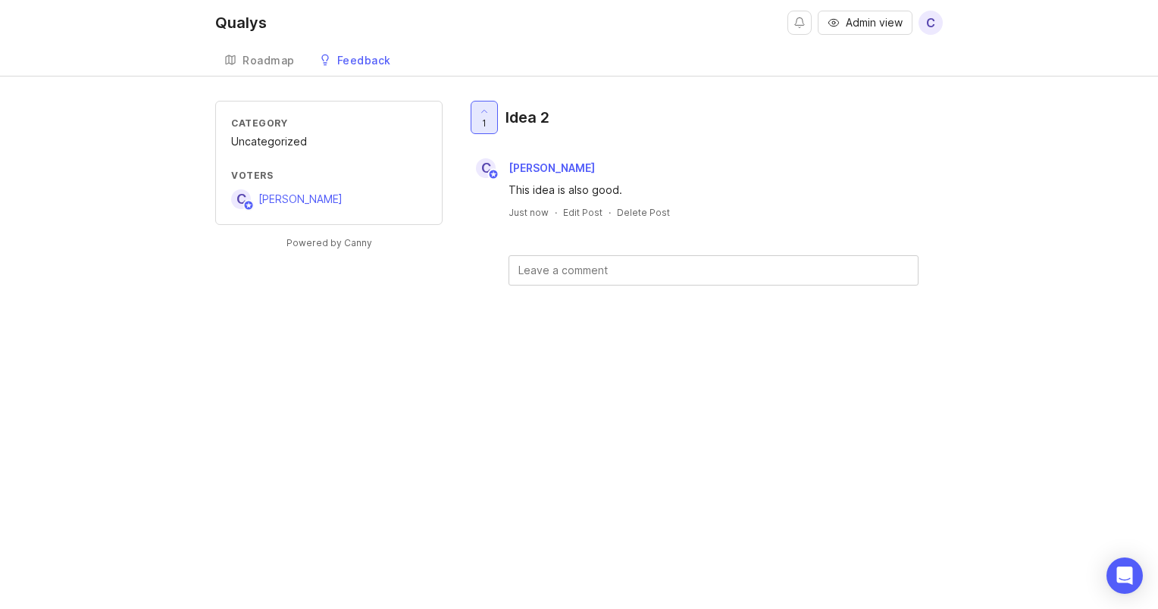
click at [483, 123] on span "1" at bounding box center [484, 123] width 5 height 13
click at [486, 112] on icon at bounding box center [484, 111] width 11 height 11
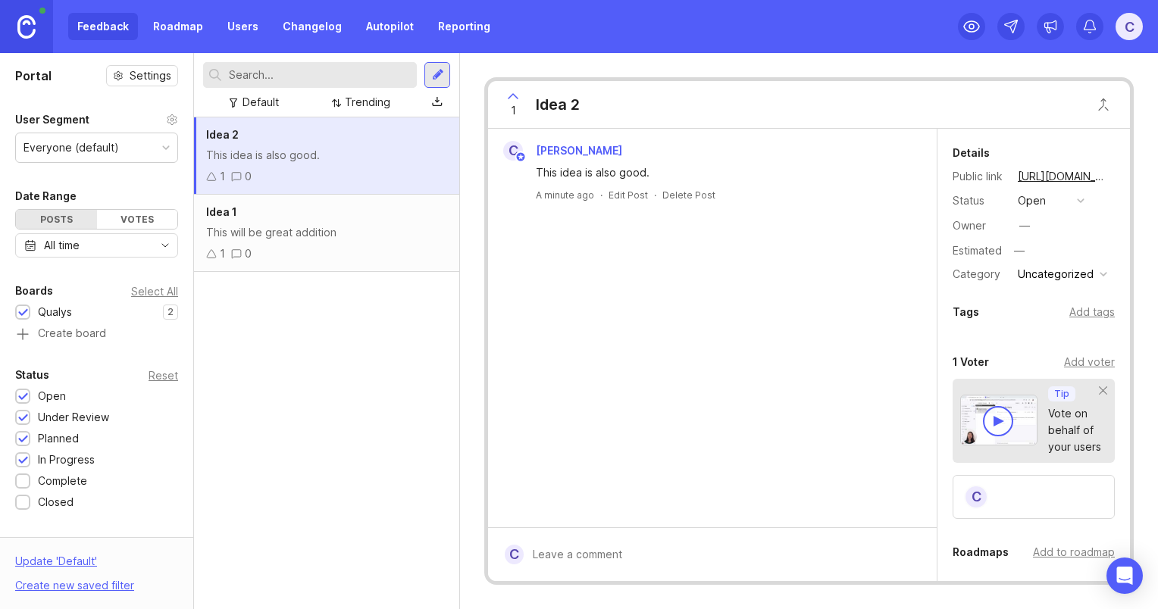
click at [470, 21] on link "Reporting" at bounding box center [464, 26] width 70 height 27
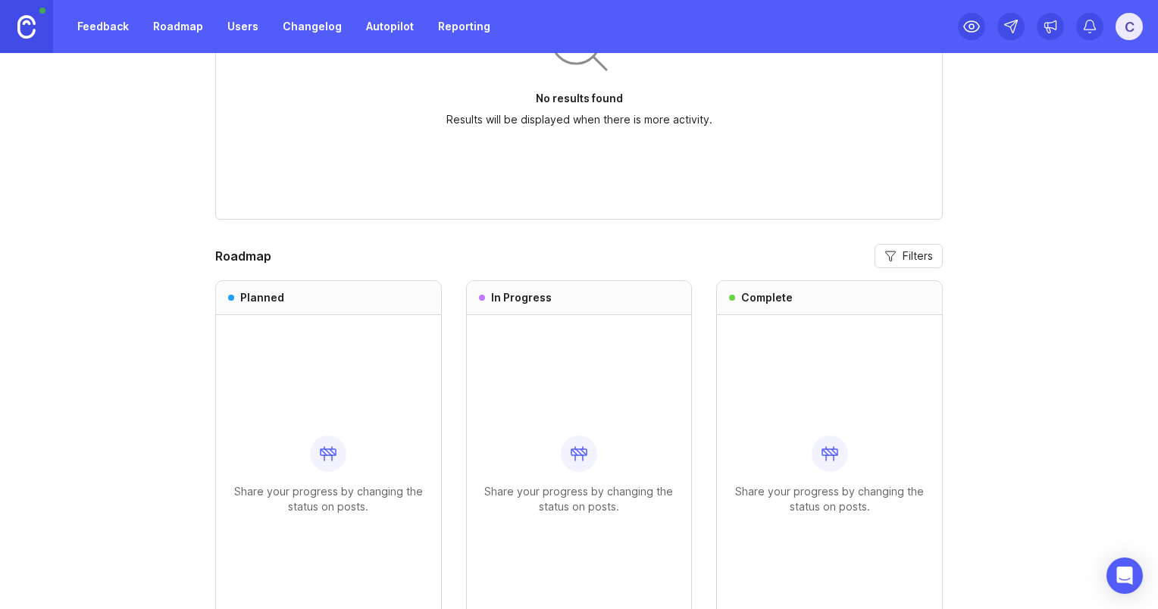
scroll to position [818, 0]
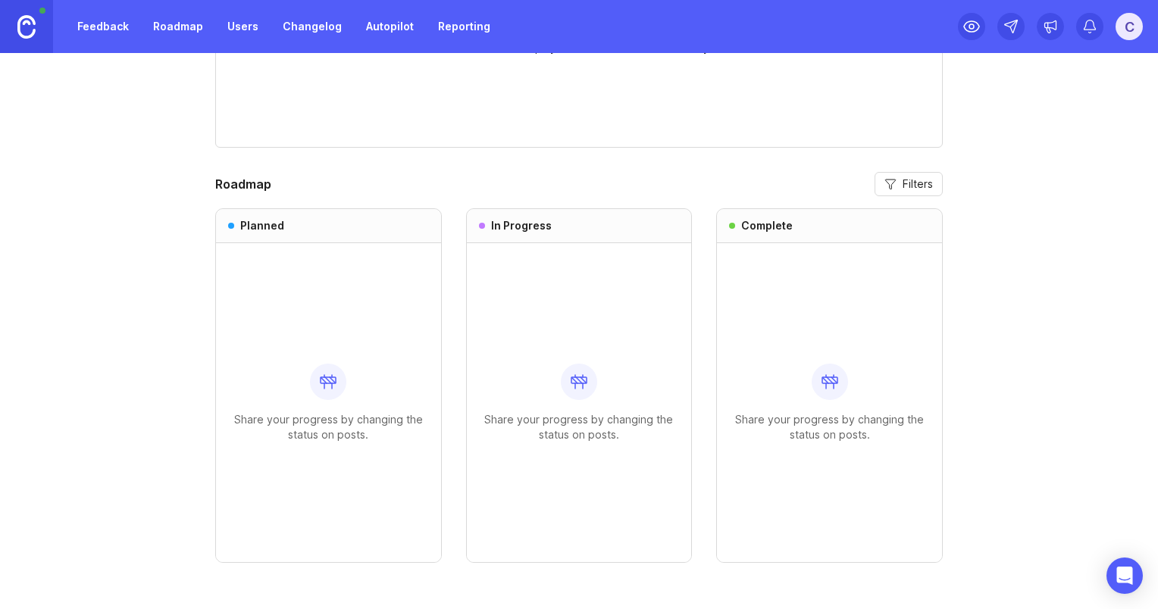
click at [892, 173] on button "Filters" at bounding box center [908, 184] width 68 height 24
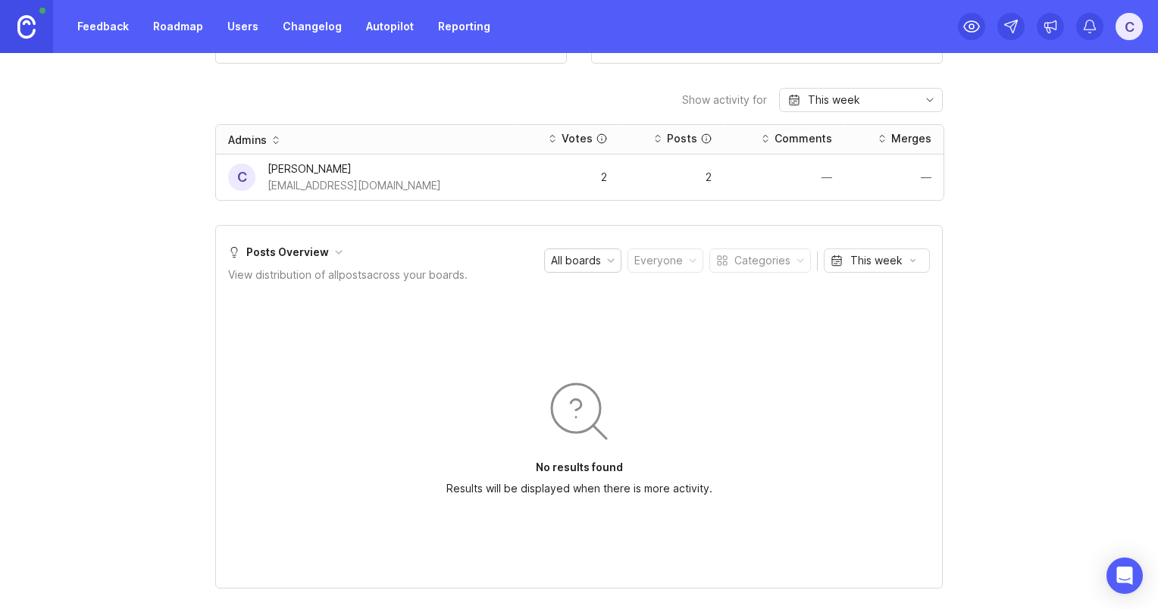
scroll to position [376, 0]
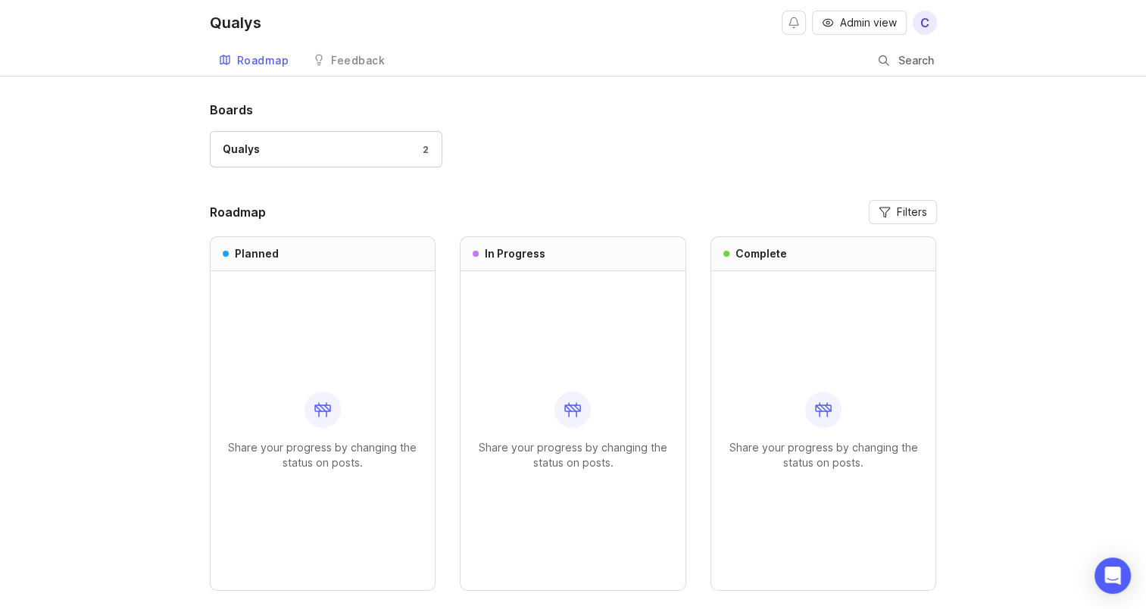
click at [427, 150] on div "2" at bounding box center [422, 149] width 14 height 13
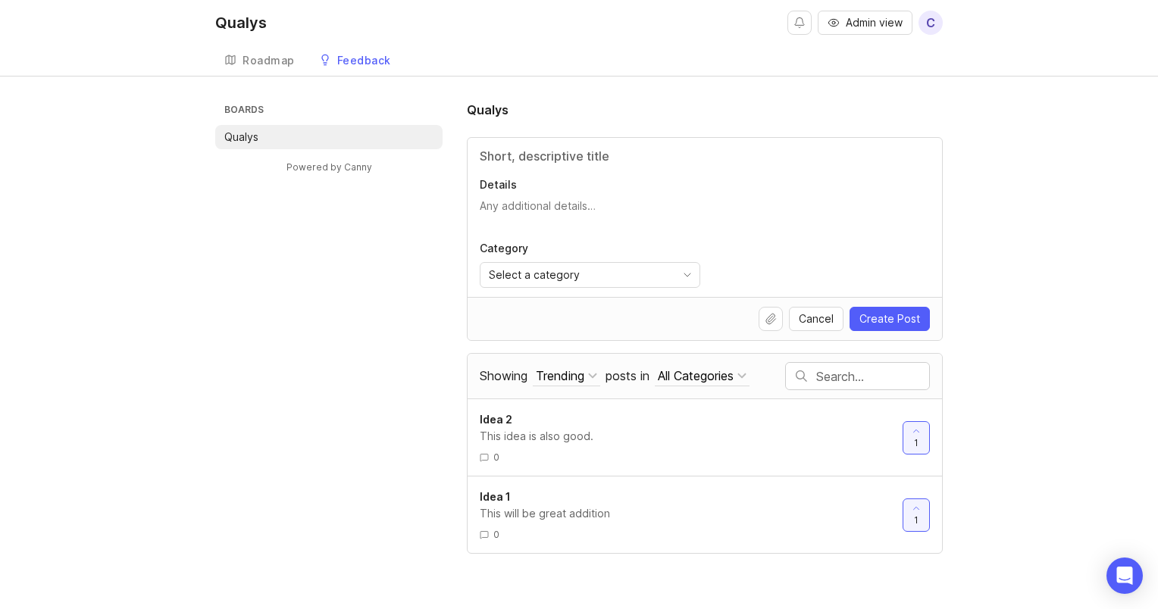
click at [658, 273] on div "Select a category" at bounding box center [577, 275] width 195 height 24
click at [220, 242] on div "Boards Qualys Powered by Canny Qualys Details Category Select a category Cancel…" at bounding box center [578, 327] width 727 height 453
click at [358, 139] on li "Qualys" at bounding box center [328, 137] width 227 height 24
click at [552, 273] on span "Select a category" at bounding box center [534, 275] width 91 height 17
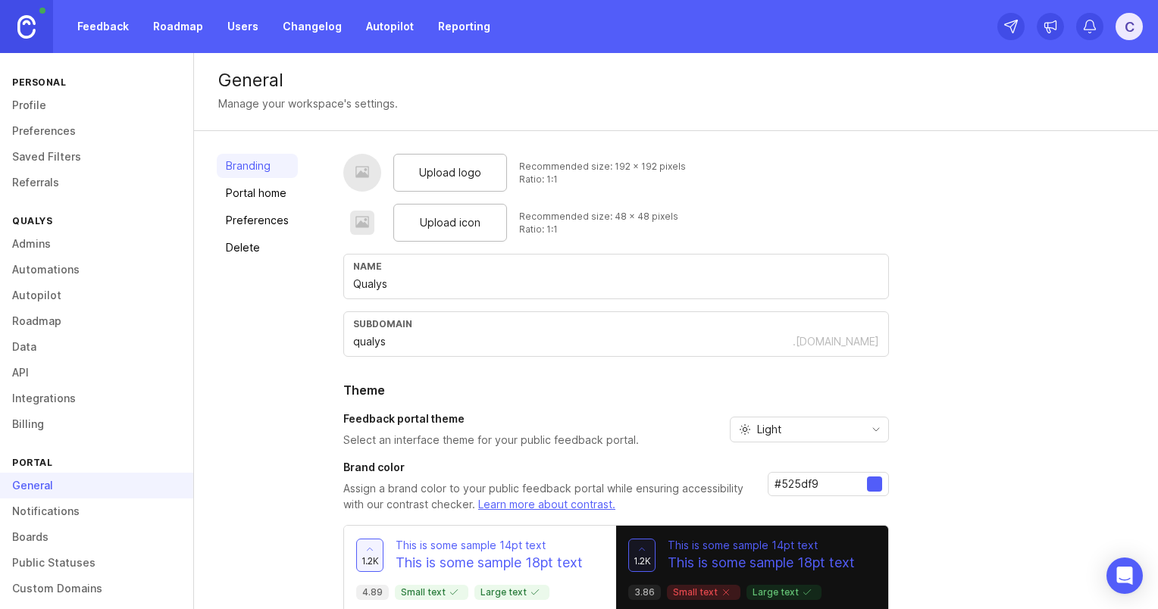
scroll to position [62, 0]
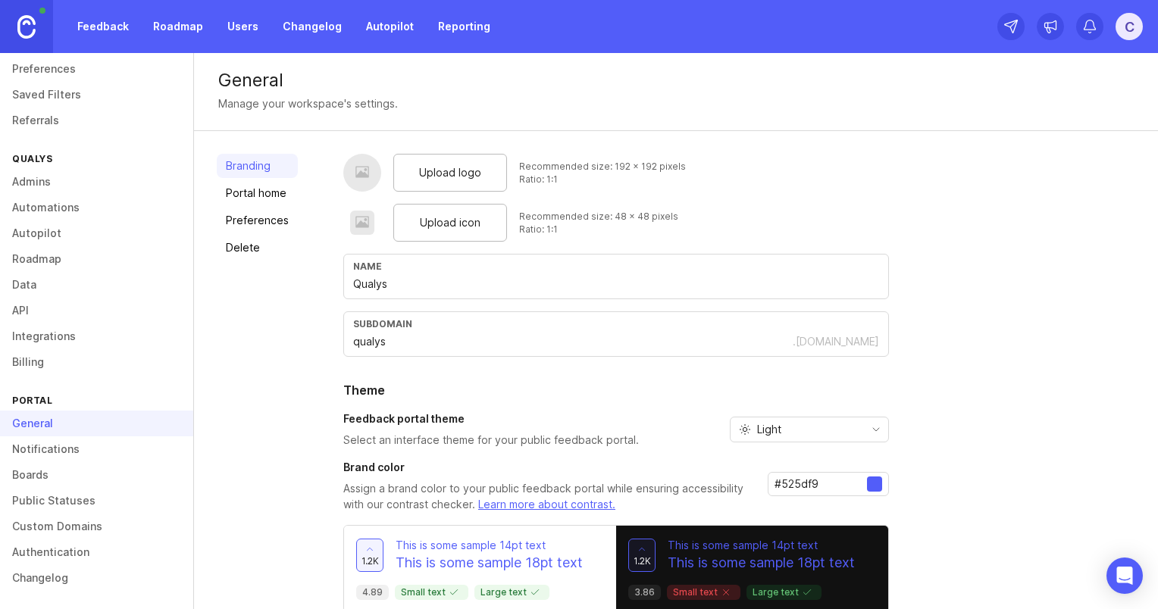
click at [56, 480] on link "Boards" at bounding box center [96, 475] width 193 height 26
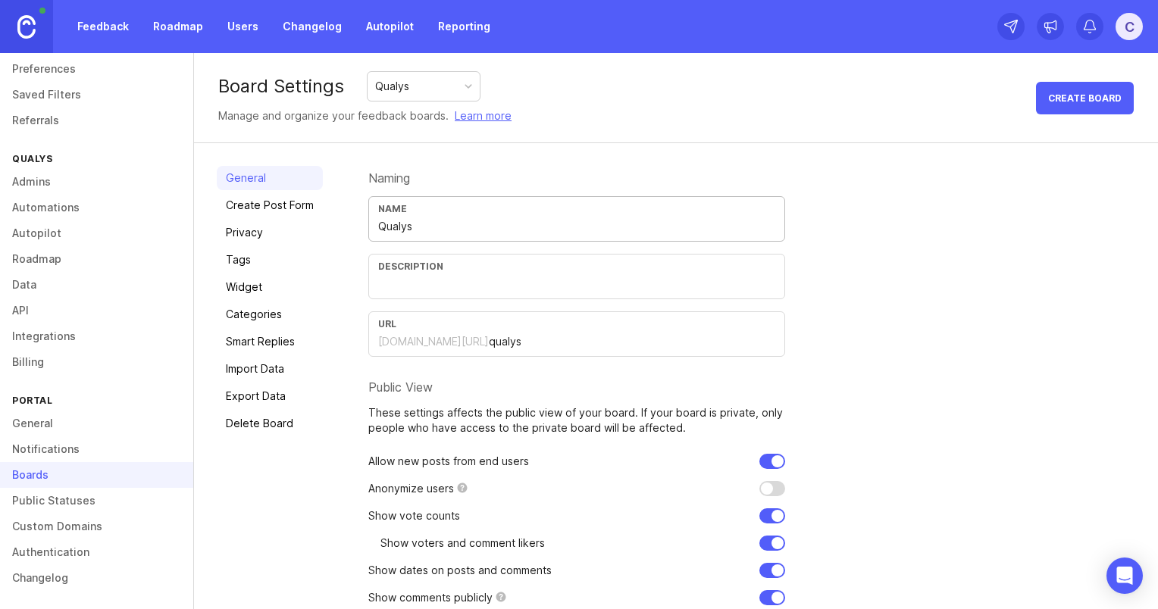
click at [394, 227] on input "Qualys" at bounding box center [576, 226] width 397 height 17
type input "VMDR"
click at [489, 342] on input "qualys" at bounding box center [632, 341] width 286 height 17
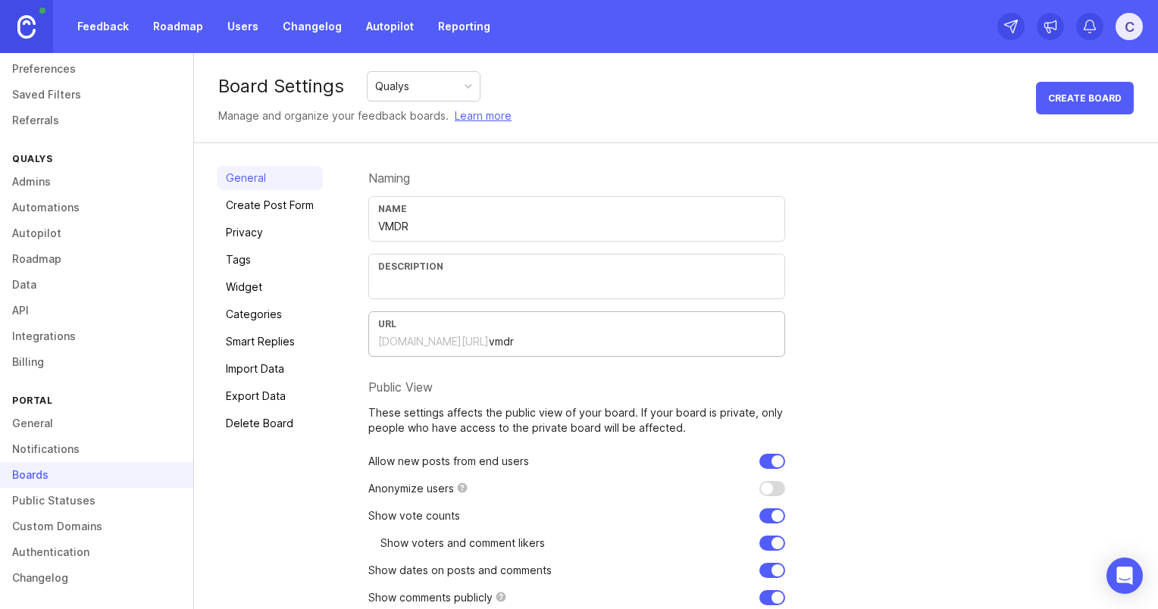
type input "vmdr"
click at [924, 336] on div "Naming Name VMDR Description URL [DOMAIN_NAME][URL] vmdr Public View These sett…" at bounding box center [751, 408] width 767 height 484
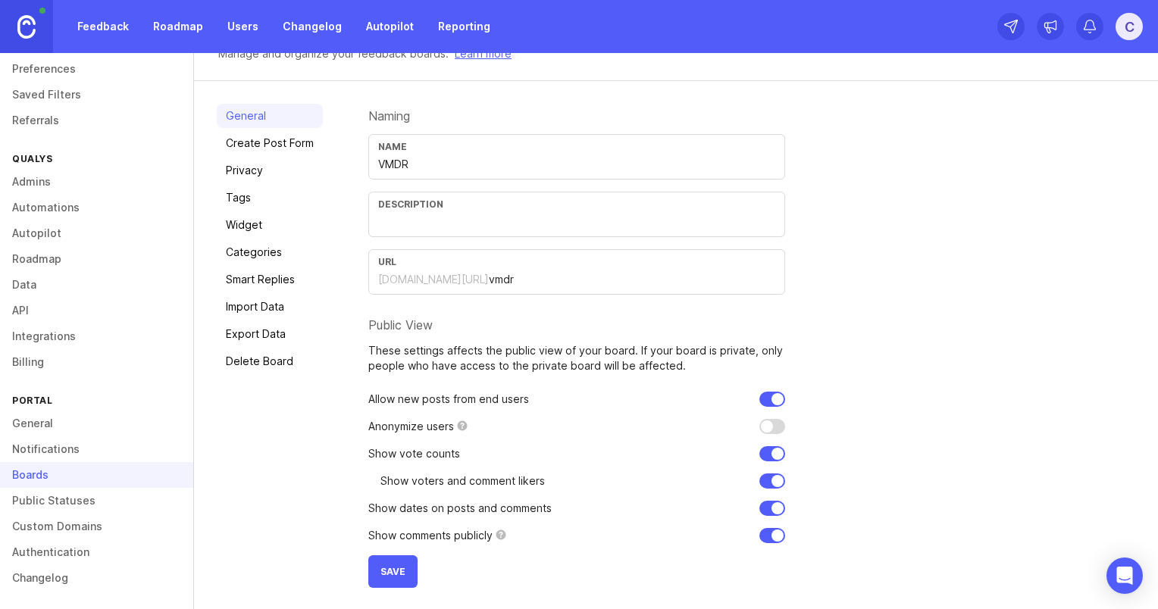
scroll to position [61, 0]
click at [767, 427] on input "checkbox" at bounding box center [772, 427] width 26 height 15
checkbox input "false"
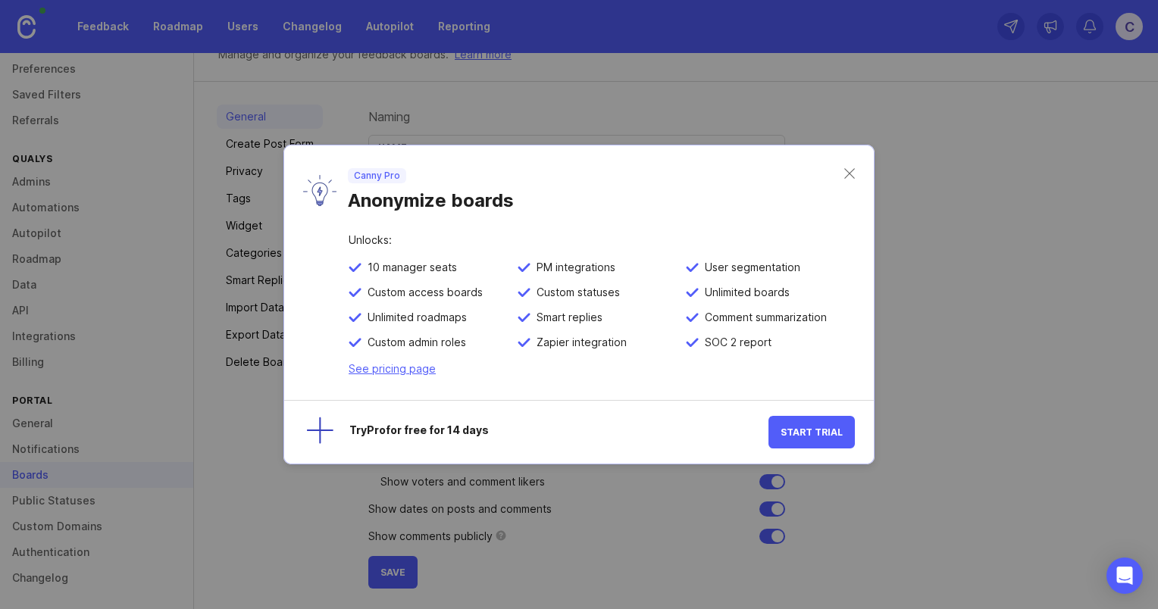
click at [818, 435] on span "Start Trial" at bounding box center [811, 432] width 62 height 11
checkbox input "false"
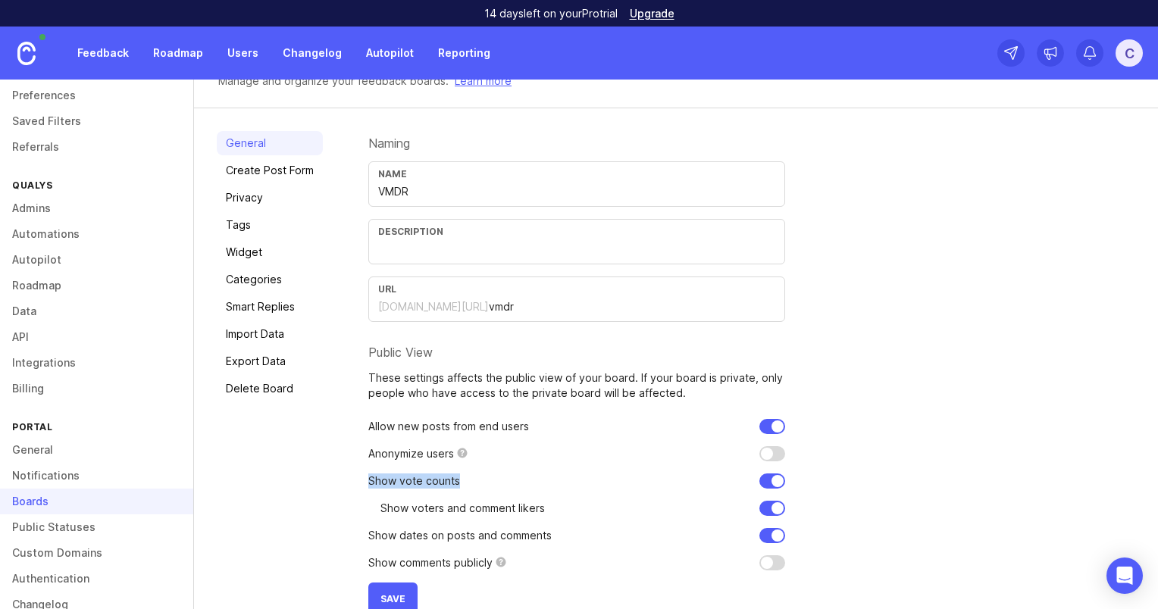
click at [766, 455] on form "Naming Name VMDR Description URL [DOMAIN_NAME][URL] vmdr Public View These sett…" at bounding box center [576, 373] width 417 height 484
click at [766, 455] on input "checkbox" at bounding box center [772, 453] width 26 height 15
checkbox input "true"
click at [830, 502] on div "Naming Name VMDR Description URL [DOMAIN_NAME][URL] vmdr Public View These sett…" at bounding box center [751, 373] width 767 height 484
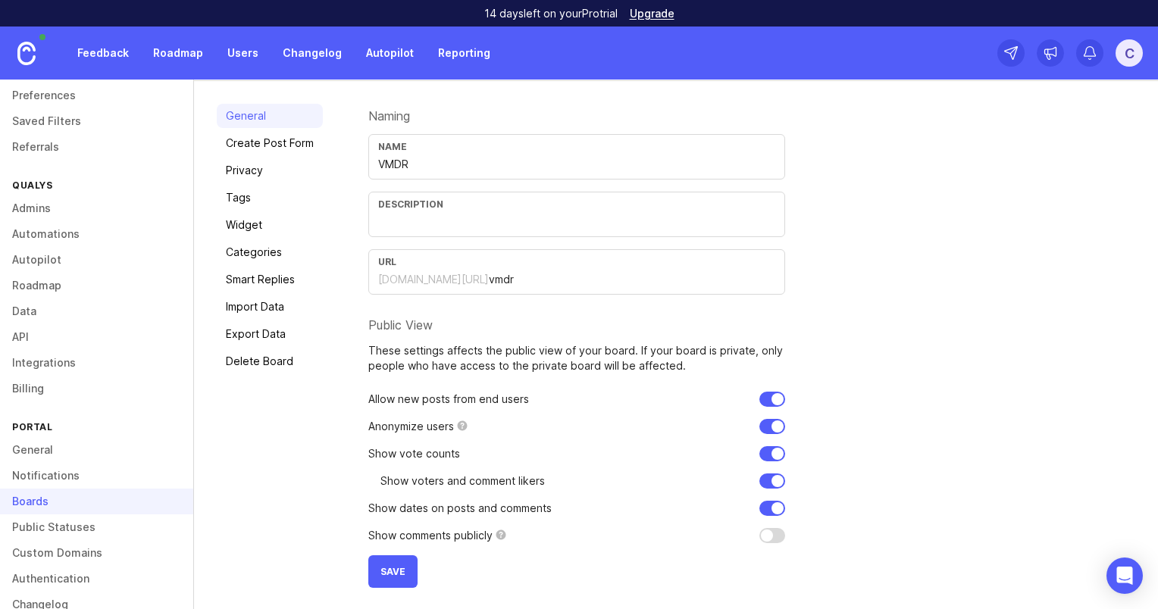
click at [396, 576] on button "Save" at bounding box center [392, 571] width 49 height 33
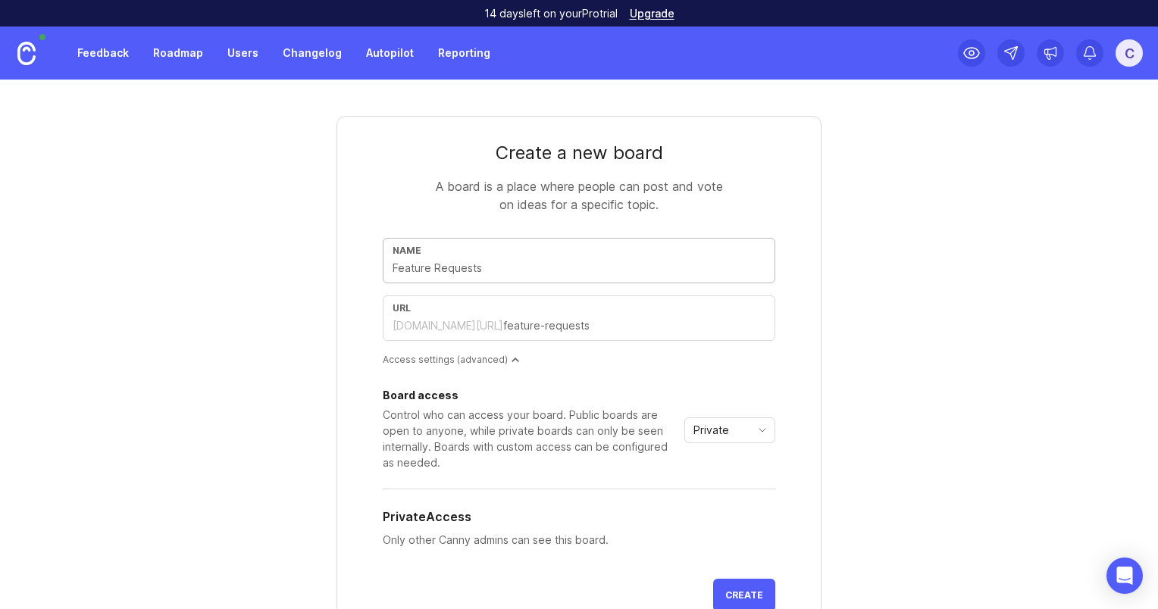
type input "P"
type input "p"
type input "Po"
type input "po"
type input "Pol"
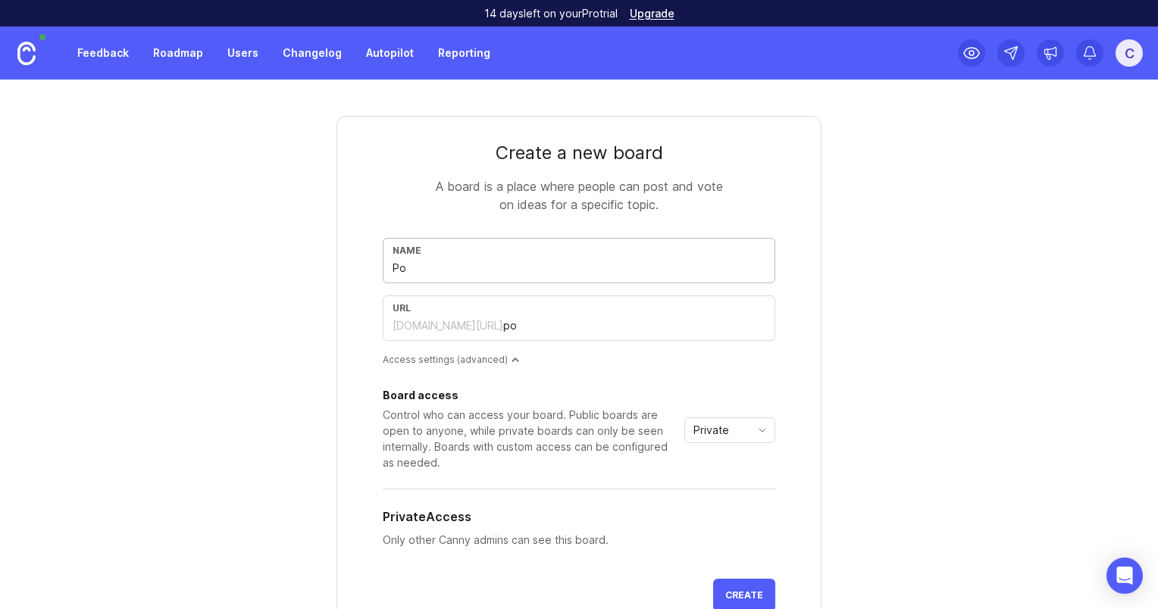
type input "pol"
type input "Poli"
type input "poli"
type input "Polic"
type input "polic"
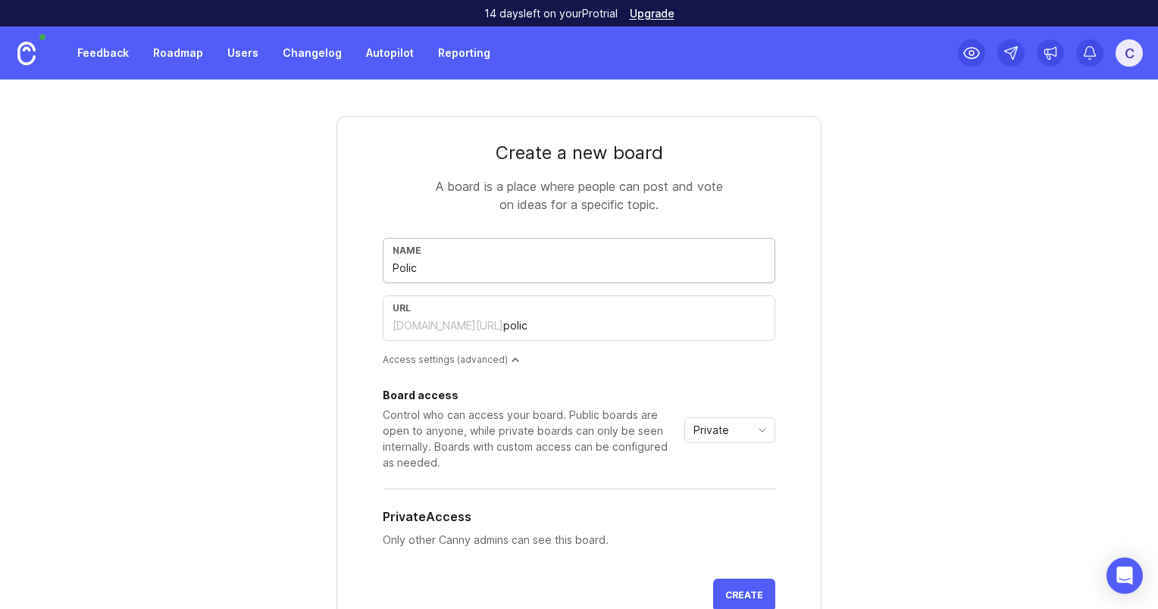
type input "Policy"
type input "policy"
type input "Policy A"
type input "policy-a"
type input "Policy Au"
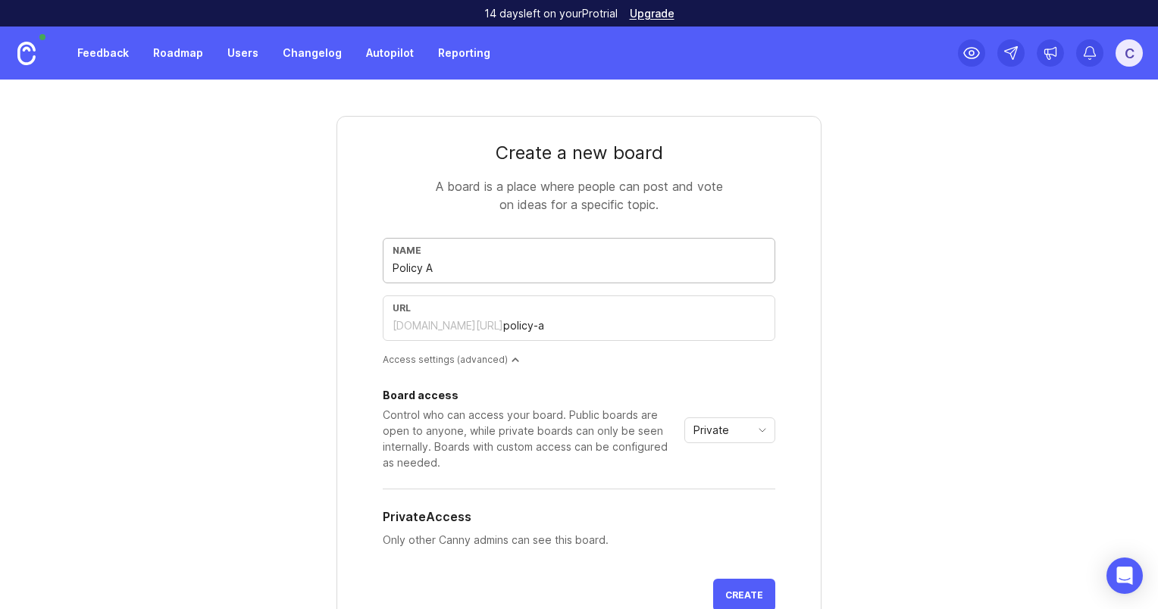
type input "policy-au"
type input "Policy Aud"
type input "policy-aud"
type input "Policy Audi"
type input "policy-audi"
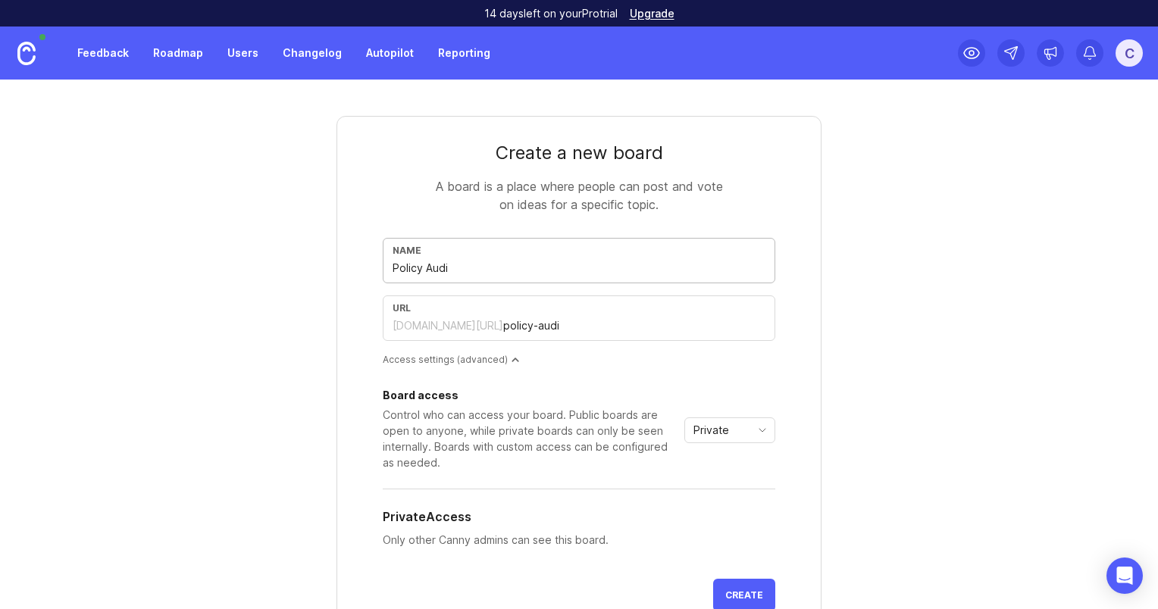
type input "Policy Audit"
type input "policy-audit"
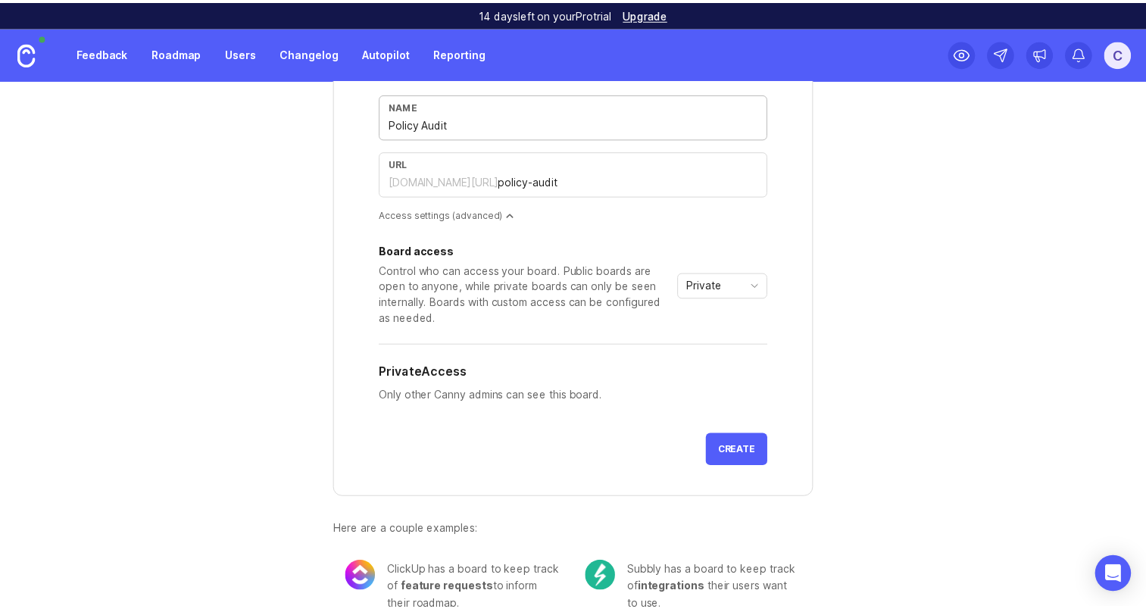
scroll to position [173, 0]
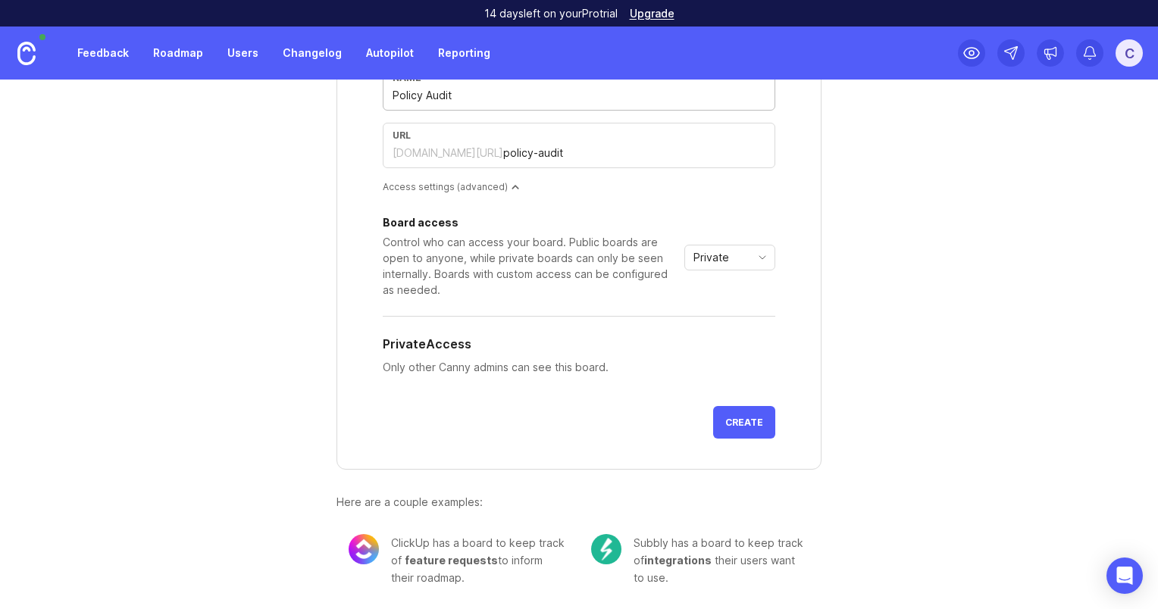
type input "Policy Audit"
click at [739, 421] on span "Create" at bounding box center [744, 422] width 38 height 11
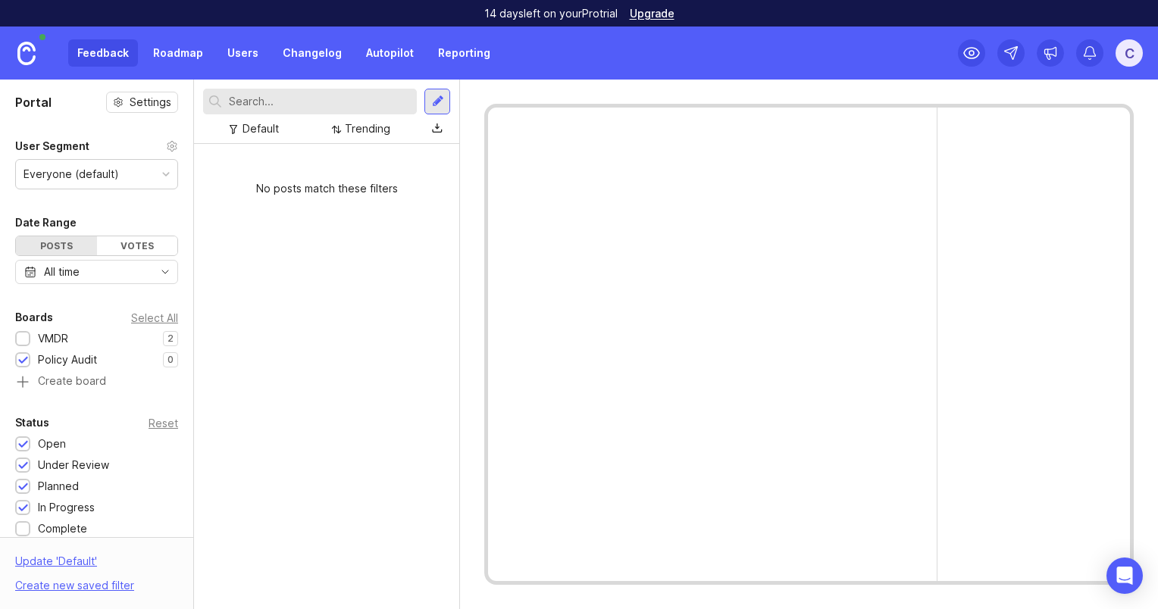
click at [82, 358] on div "Policy Audit" at bounding box center [67, 360] width 59 height 17
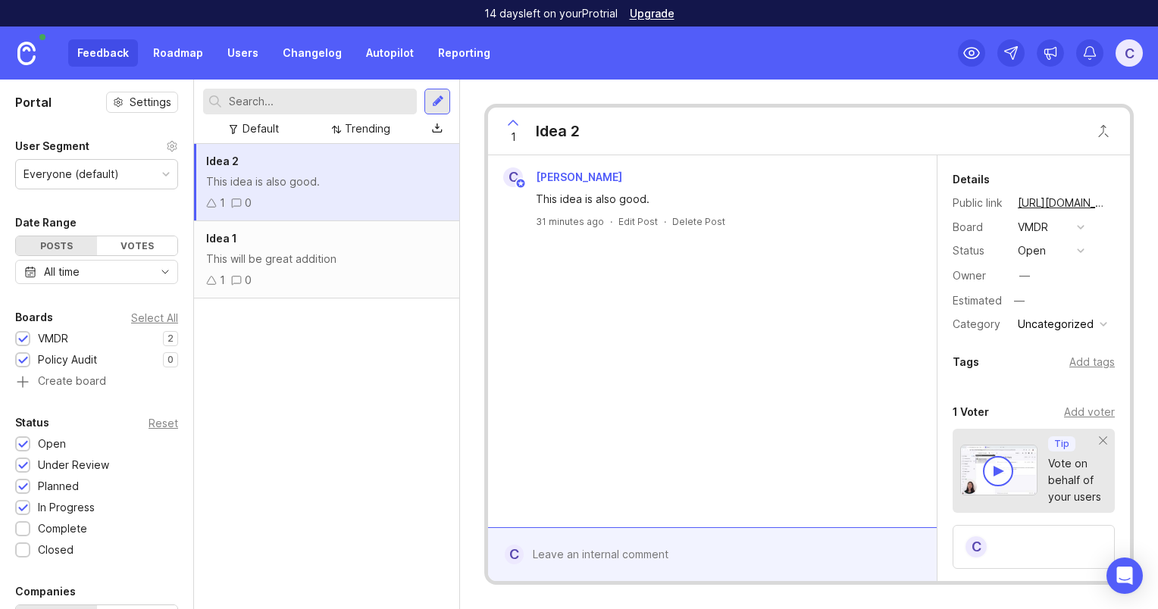
click at [22, 339] on div at bounding box center [23, 339] width 10 height 11
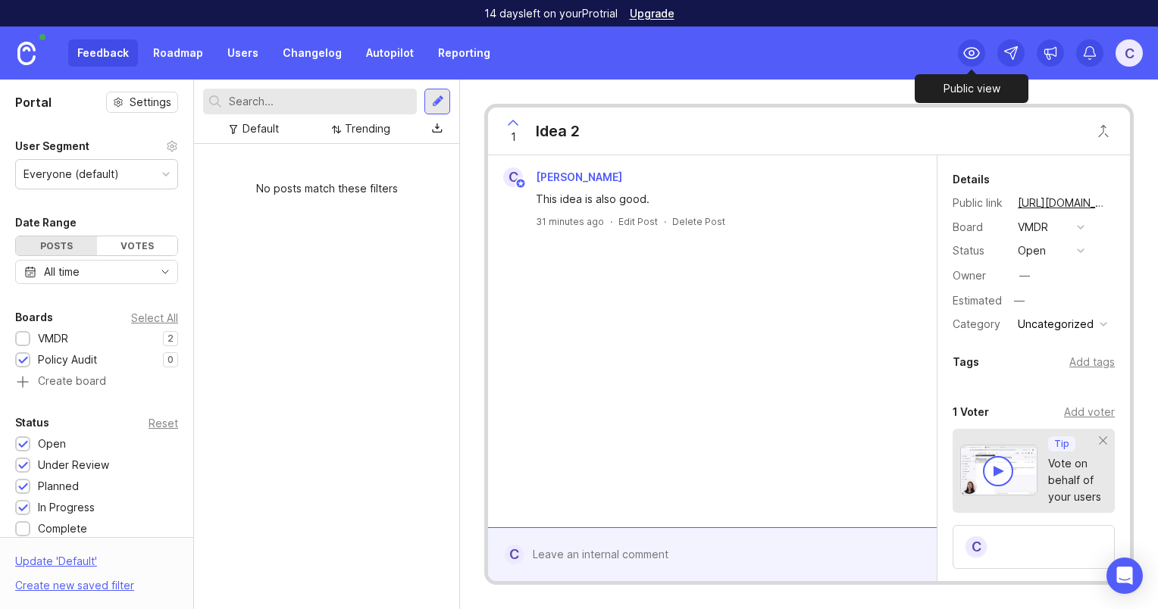
click at [970, 42] on div at bounding box center [971, 52] width 27 height 27
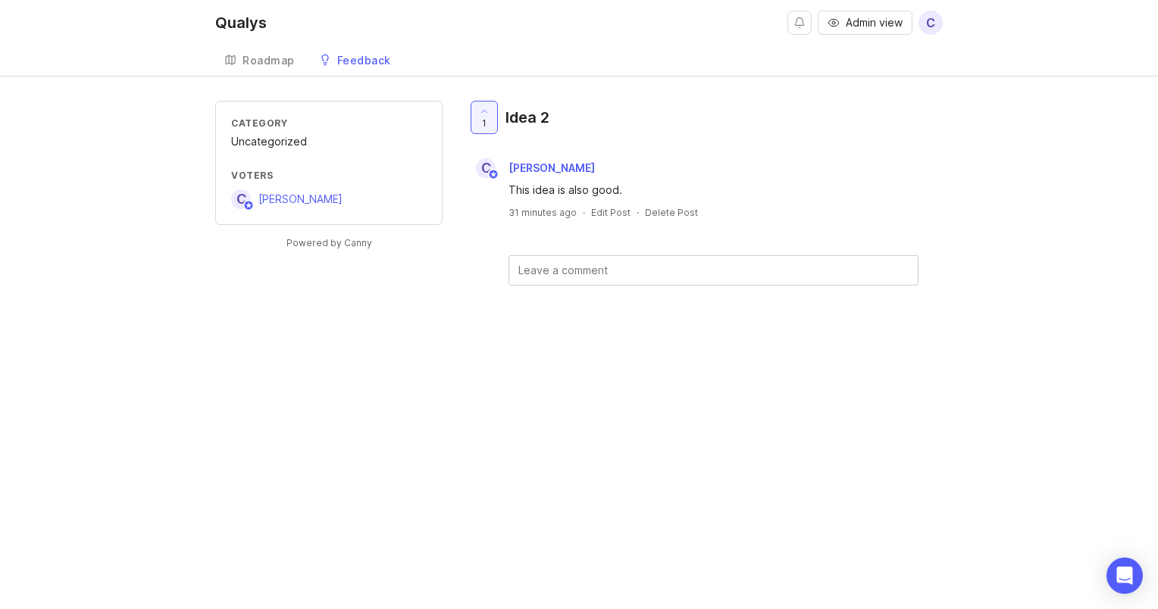
click at [370, 57] on div "Feedback" at bounding box center [364, 60] width 54 height 11
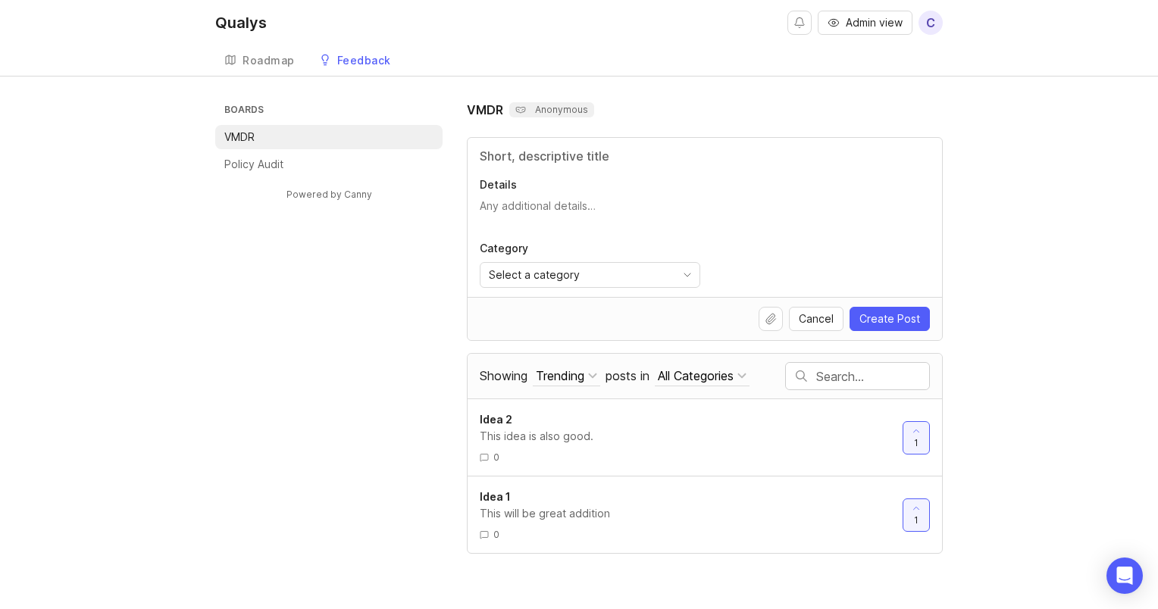
click at [370, 57] on div "Feedback" at bounding box center [364, 60] width 54 height 11
click at [304, 158] on li "Policy Audit" at bounding box center [328, 164] width 227 height 24
click at [742, 370] on button "All Categories" at bounding box center [702, 376] width 95 height 20
click at [703, 432] on div "VMDR ( 1 )" at bounding box center [691, 431] width 112 height 26
click at [267, 61] on div "Roadmap" at bounding box center [268, 60] width 52 height 11
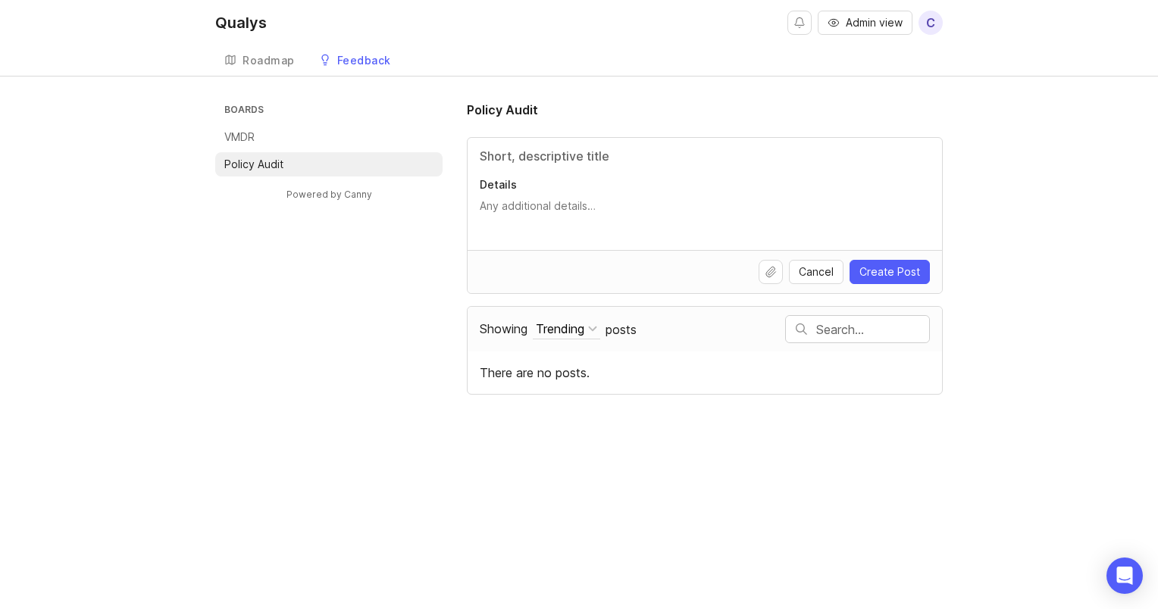
click at [245, 66] on div "Roadmap" at bounding box center [268, 60] width 52 height 11
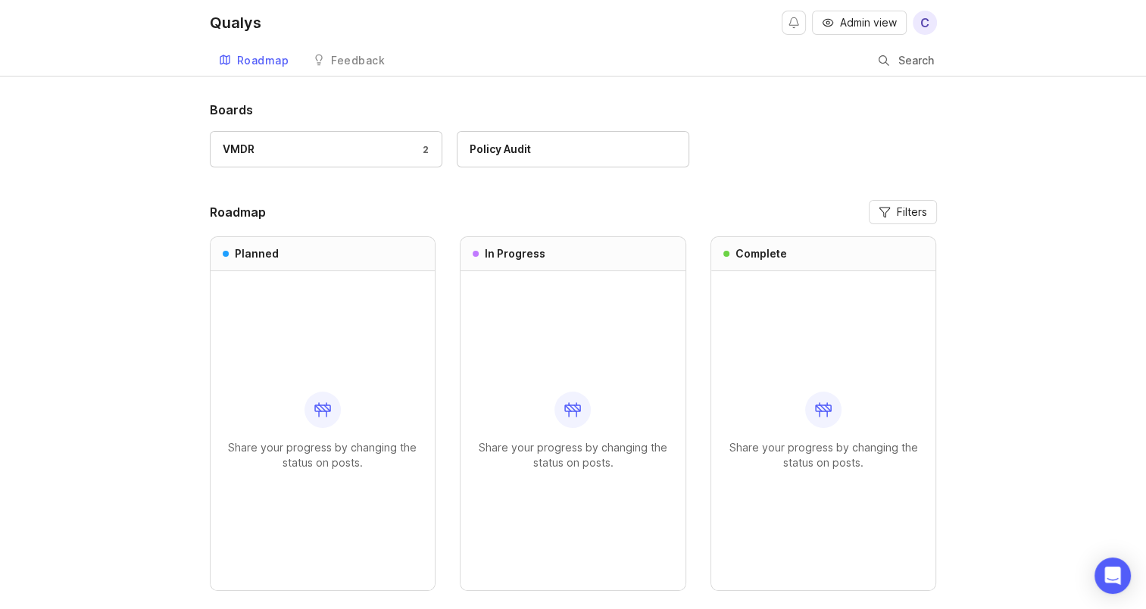
click at [906, 206] on span "Filters" at bounding box center [912, 212] width 30 height 15
click at [844, 161] on div "VMDR 2 Policy Audit" at bounding box center [573, 156] width 727 height 51
click at [663, 20] on div "Qualys Admin view C" at bounding box center [573, 22] width 727 height 45
